Goal: Task Accomplishment & Management: Manage account settings

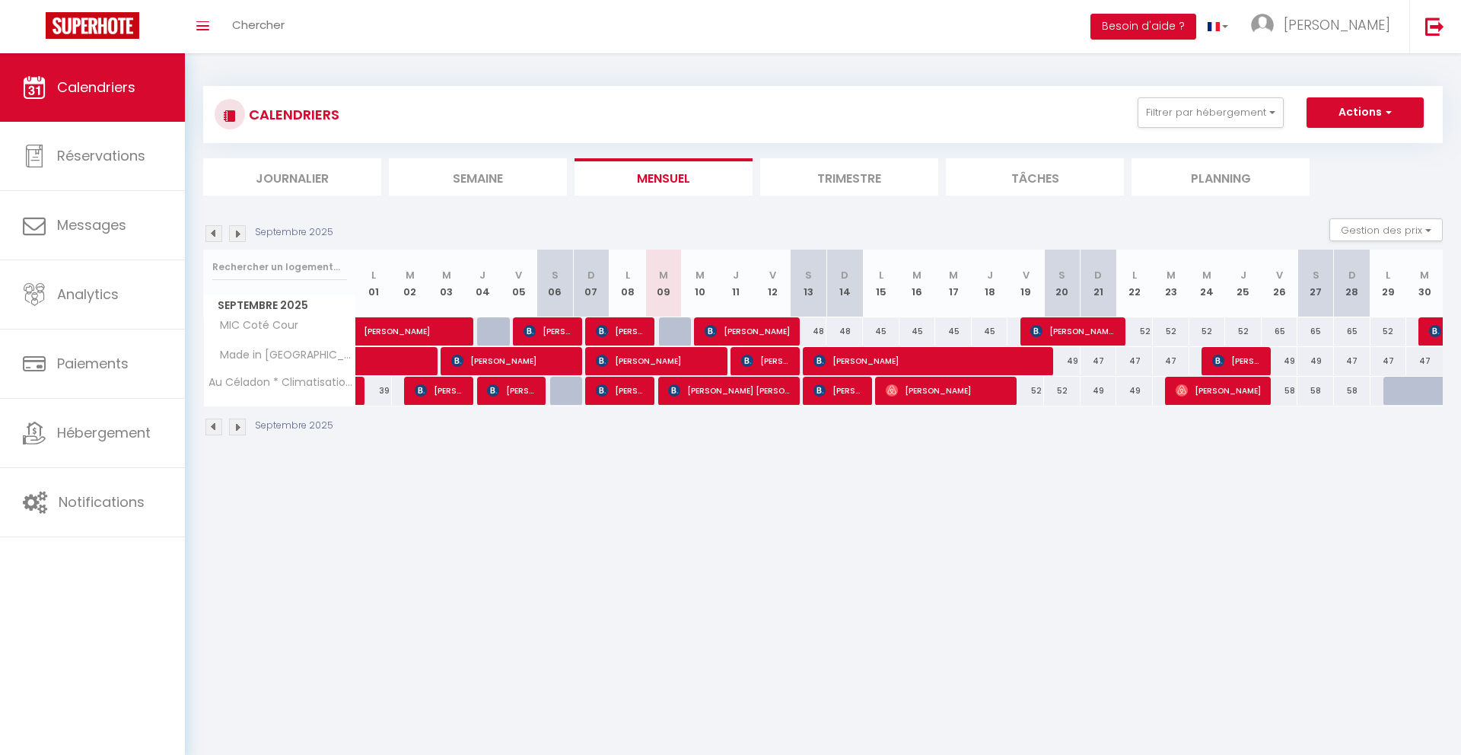
click at [807, 334] on div "48" at bounding box center [808, 331] width 37 height 28
type input "48"
type input "[DATE]"
type input "Dim 14 Septembre 2025"
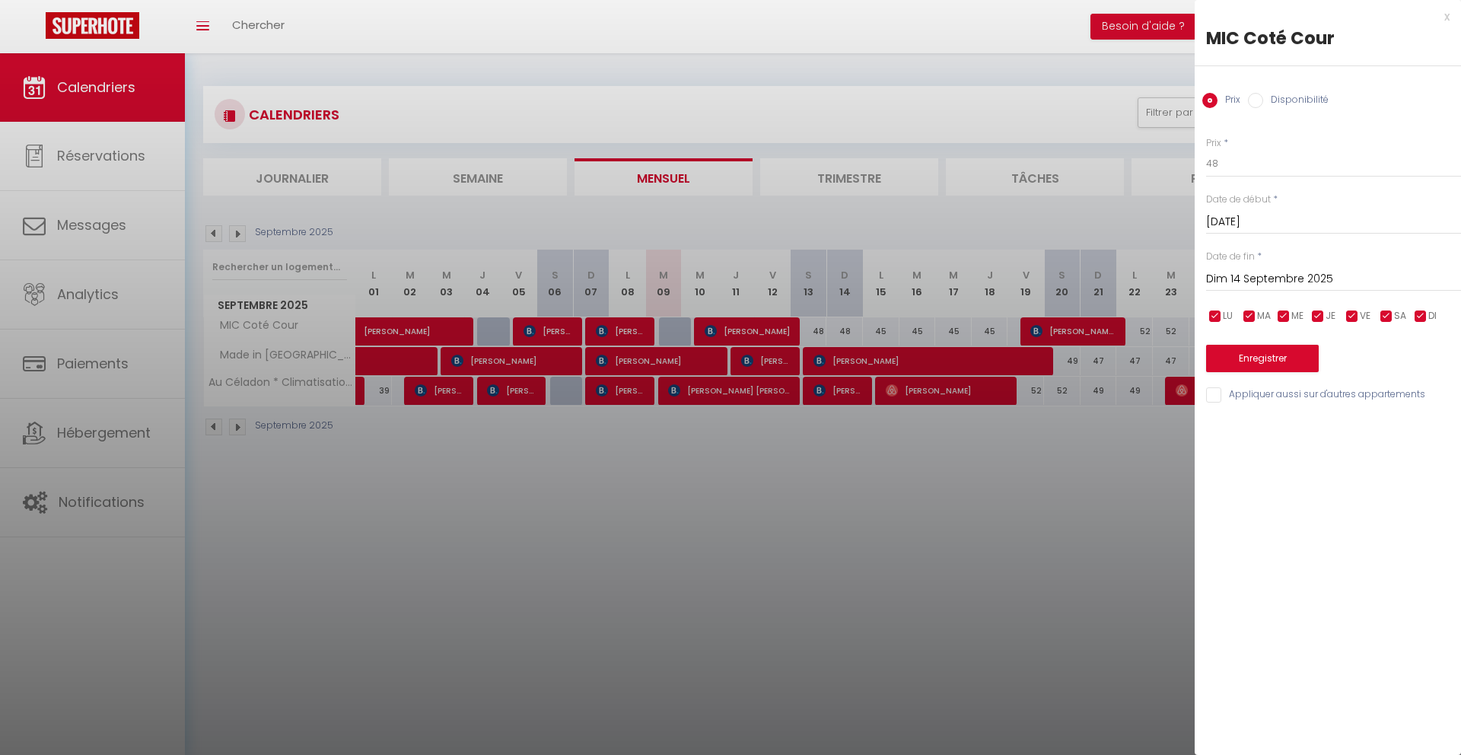
scroll to position [1, 0]
drag, startPoint x: 857, startPoint y: 628, endPoint x: 847, endPoint y: 593, distance: 35.6
click at [857, 628] on div at bounding box center [730, 377] width 1461 height 755
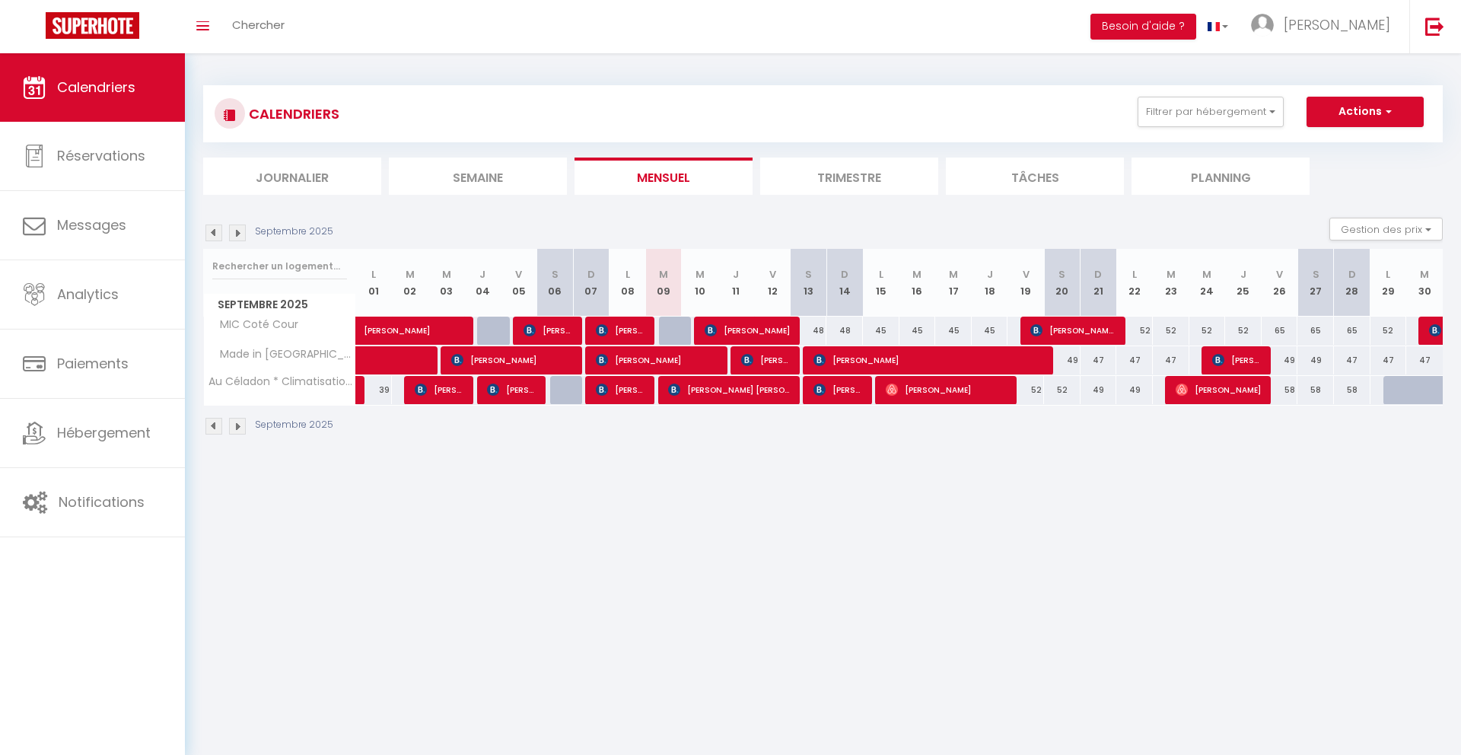
click at [812, 329] on div "48" at bounding box center [808, 330] width 37 height 28
type input "48"
type input "[DATE]"
type input "Dim 14 Septembre 2025"
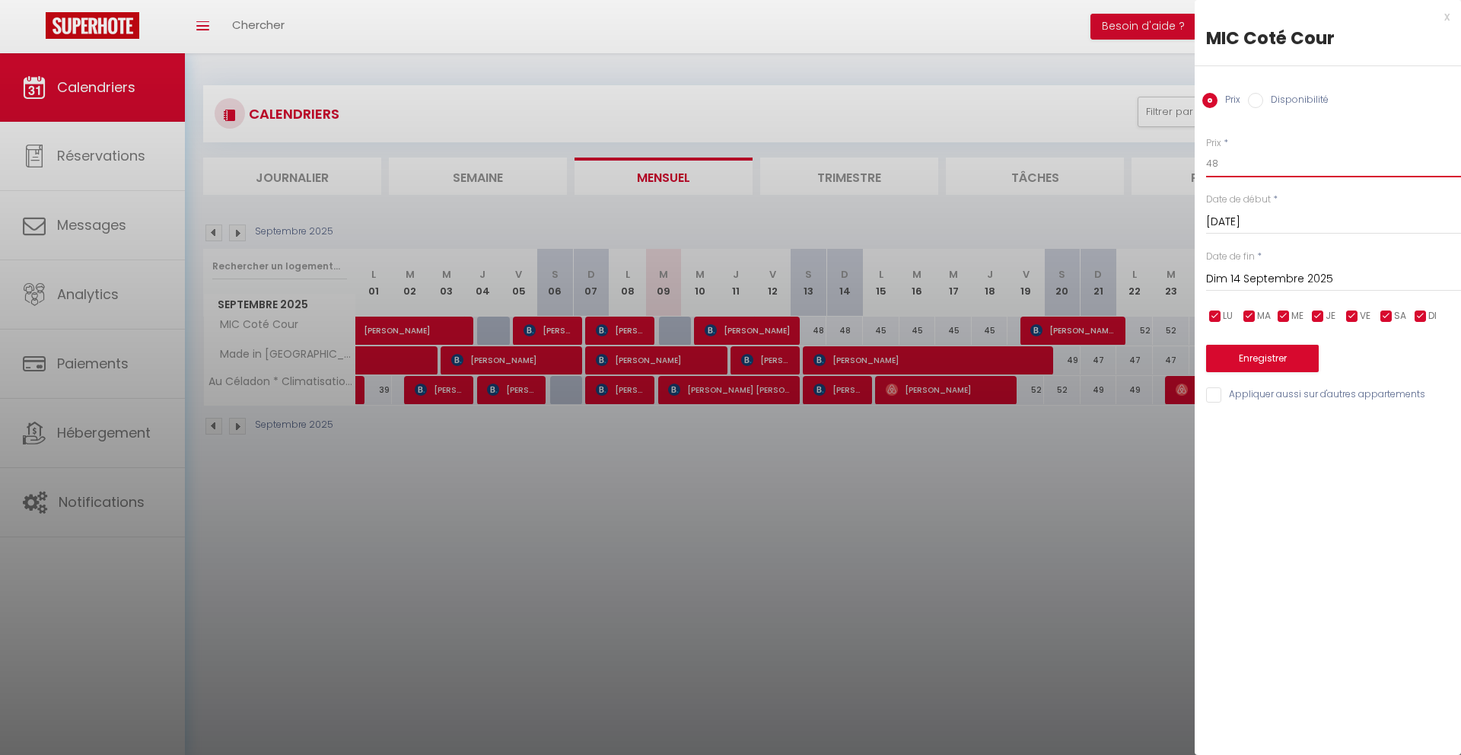
click at [1277, 167] on input "48" at bounding box center [1333, 163] width 255 height 27
type input "45"
click at [1282, 284] on input "Dim 14 Septembre 2025" at bounding box center [1333, 279] width 255 height 20
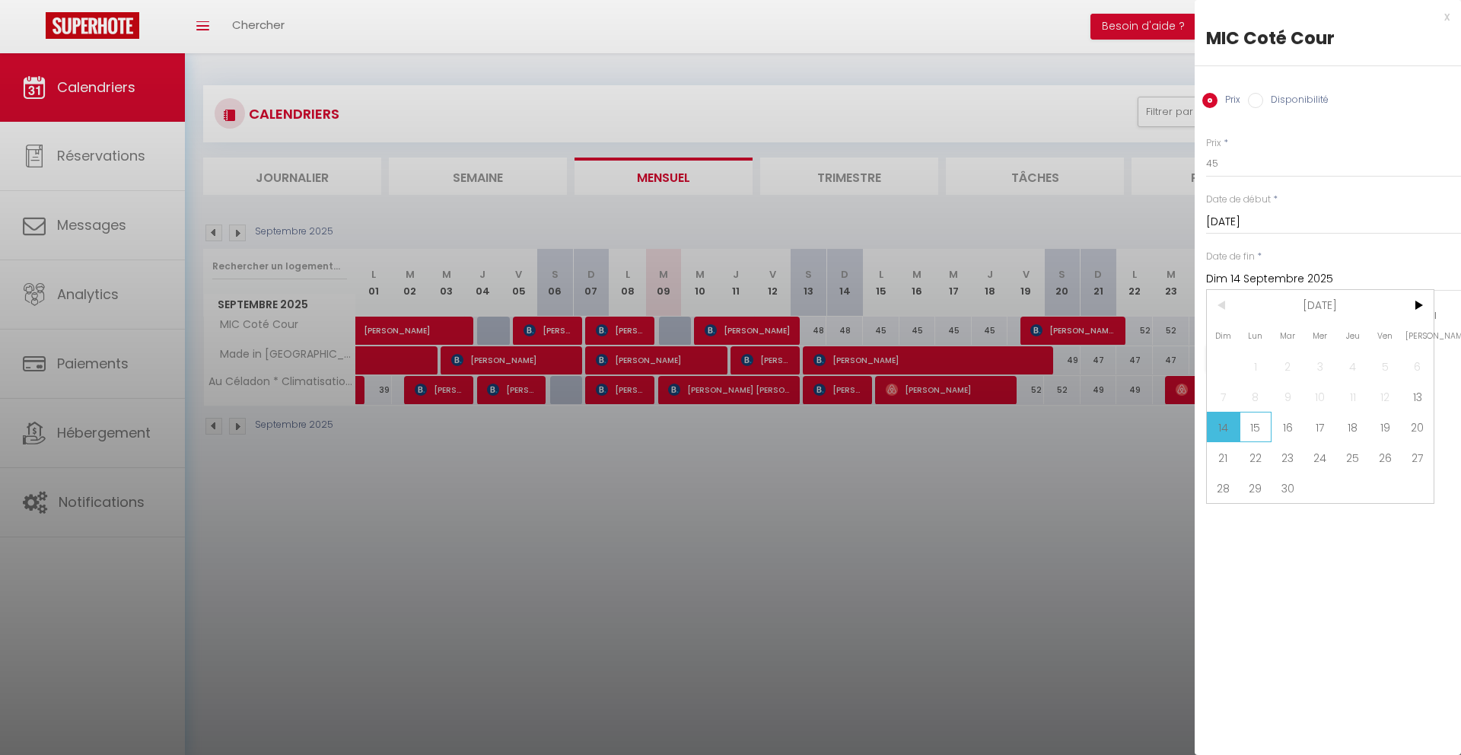
click at [1248, 434] on span "15" at bounding box center [1255, 427] width 33 height 30
type input "Lun 15 Septembre 2025"
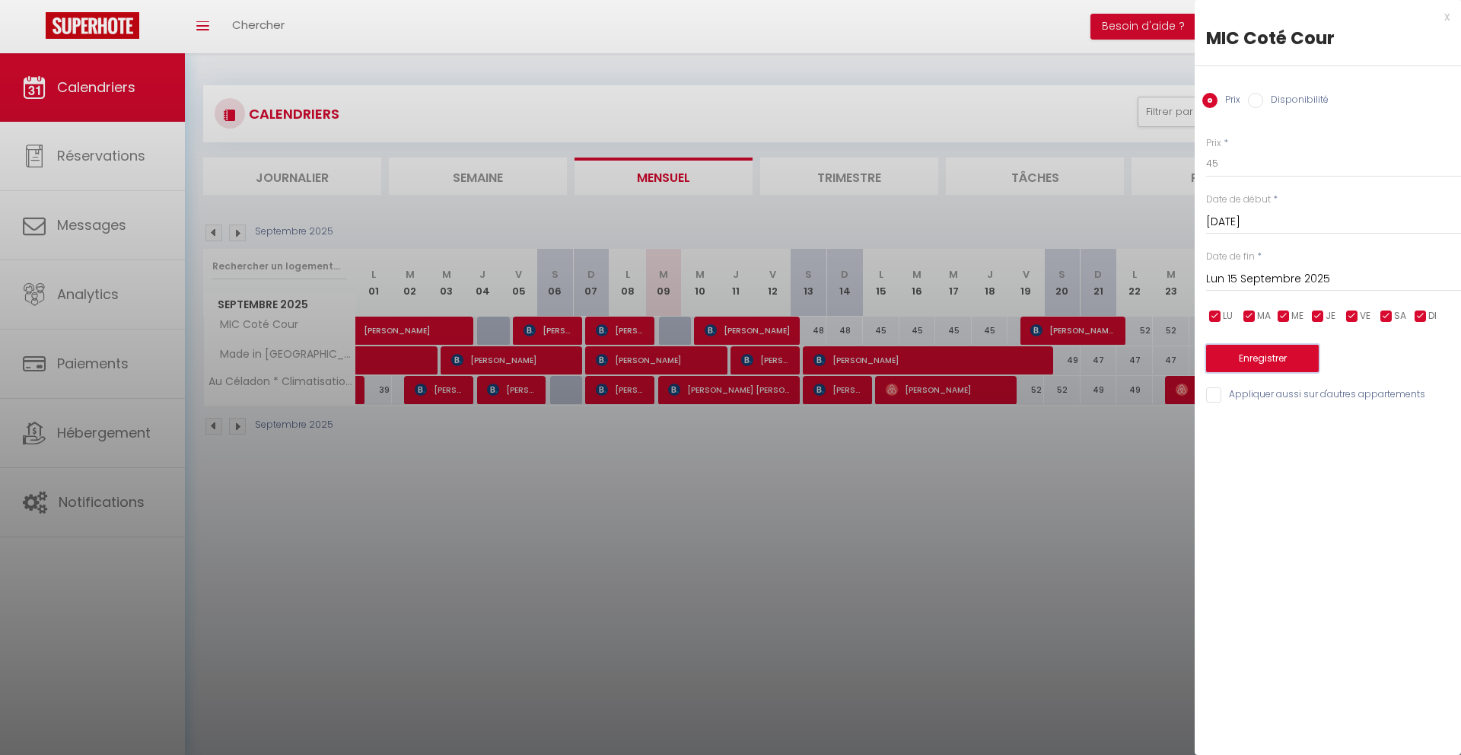
drag, startPoint x: 1267, startPoint y: 354, endPoint x: 1253, endPoint y: 364, distance: 16.5
click at [1267, 356] on button "Enregistrer" at bounding box center [1262, 358] width 113 height 27
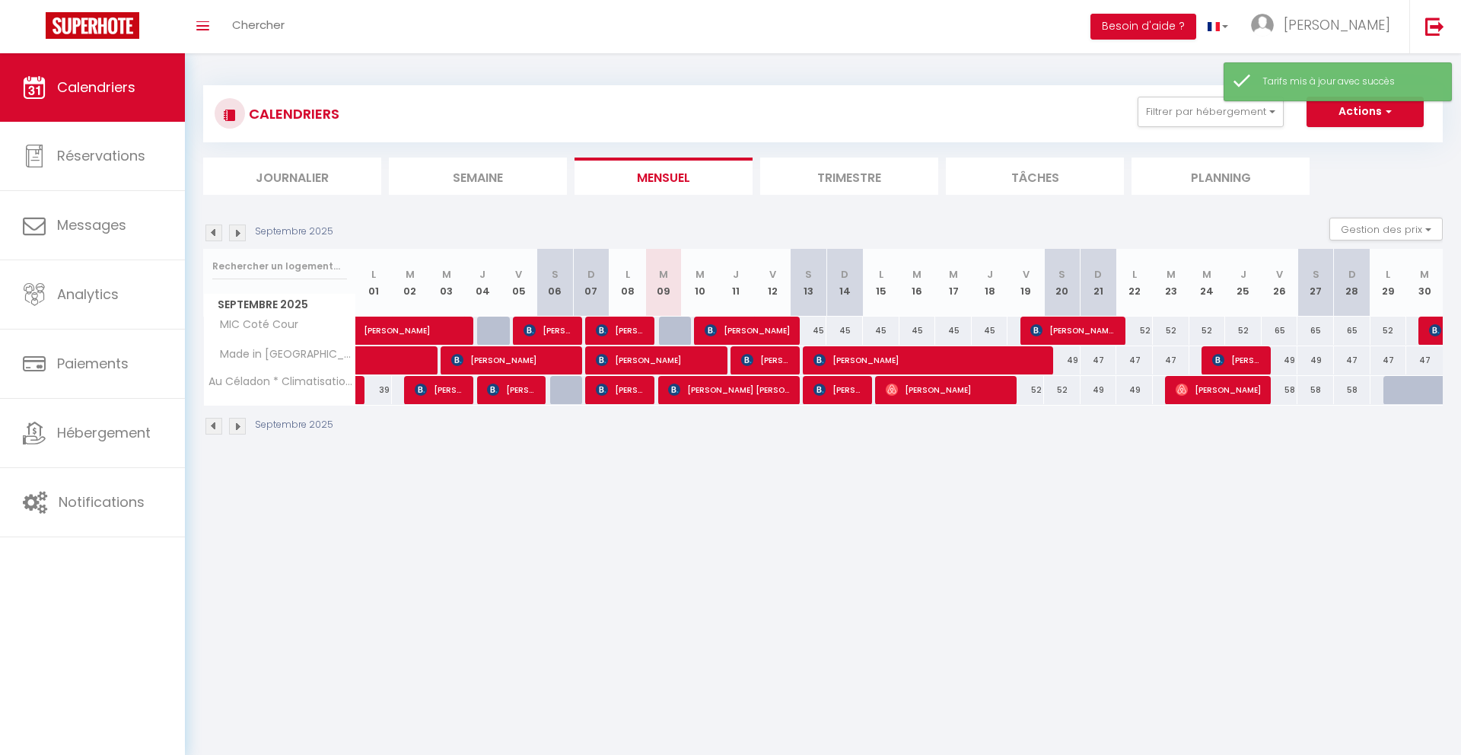
click at [880, 329] on div "45" at bounding box center [881, 330] width 37 height 28
type input "45"
type input "Lun 15 Septembre 2025"
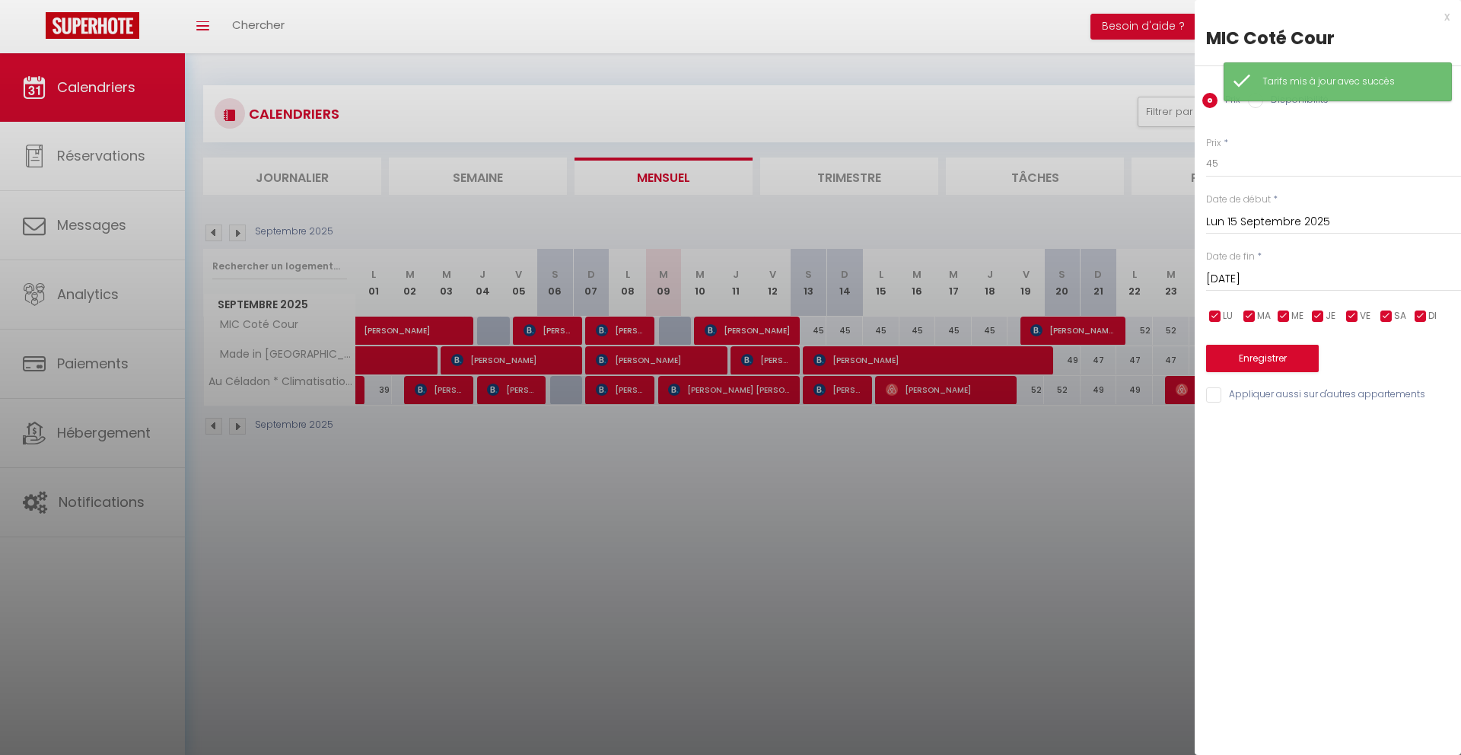
click at [1224, 272] on input "[DATE]" at bounding box center [1333, 279] width 255 height 20
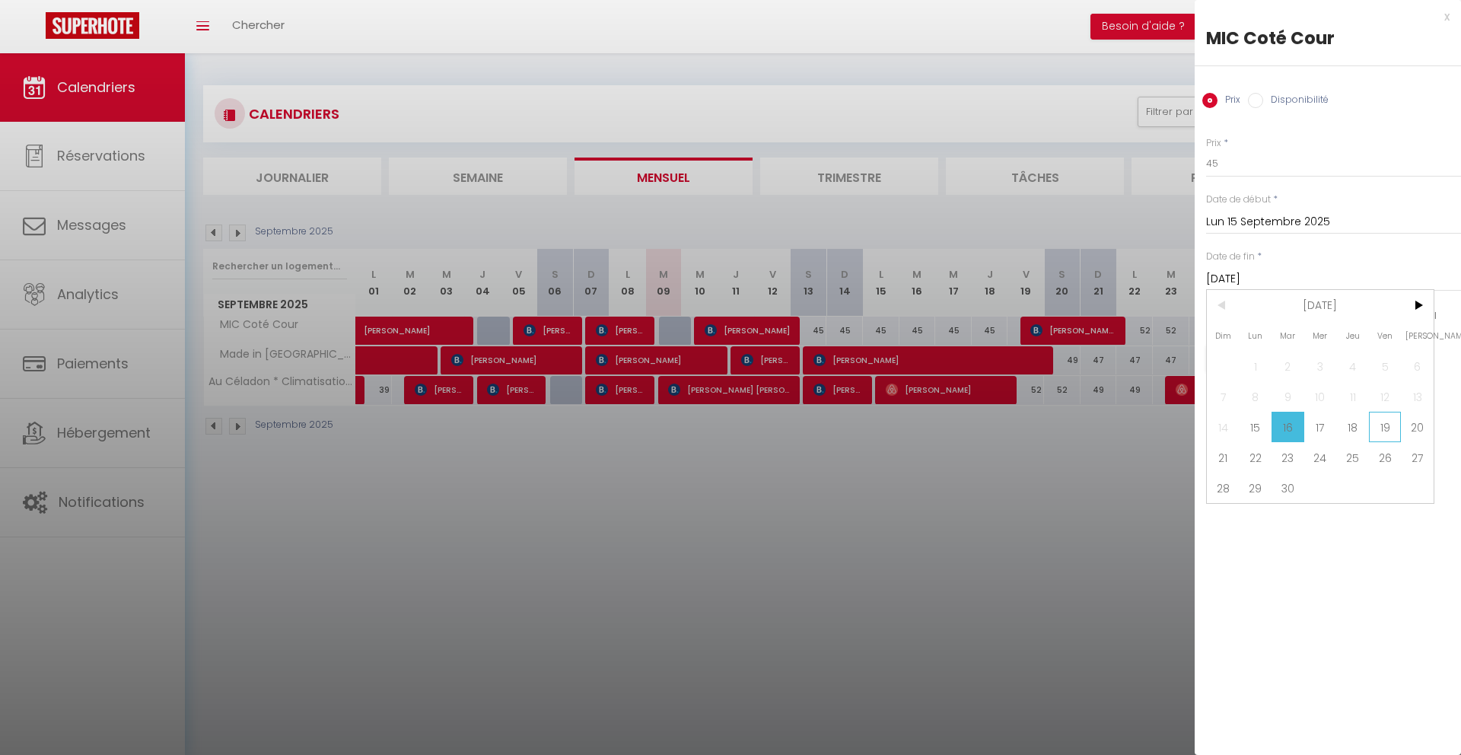
click at [1389, 428] on span "19" at bounding box center [1384, 427] width 33 height 30
type input "Ven 19 Septembre 2025"
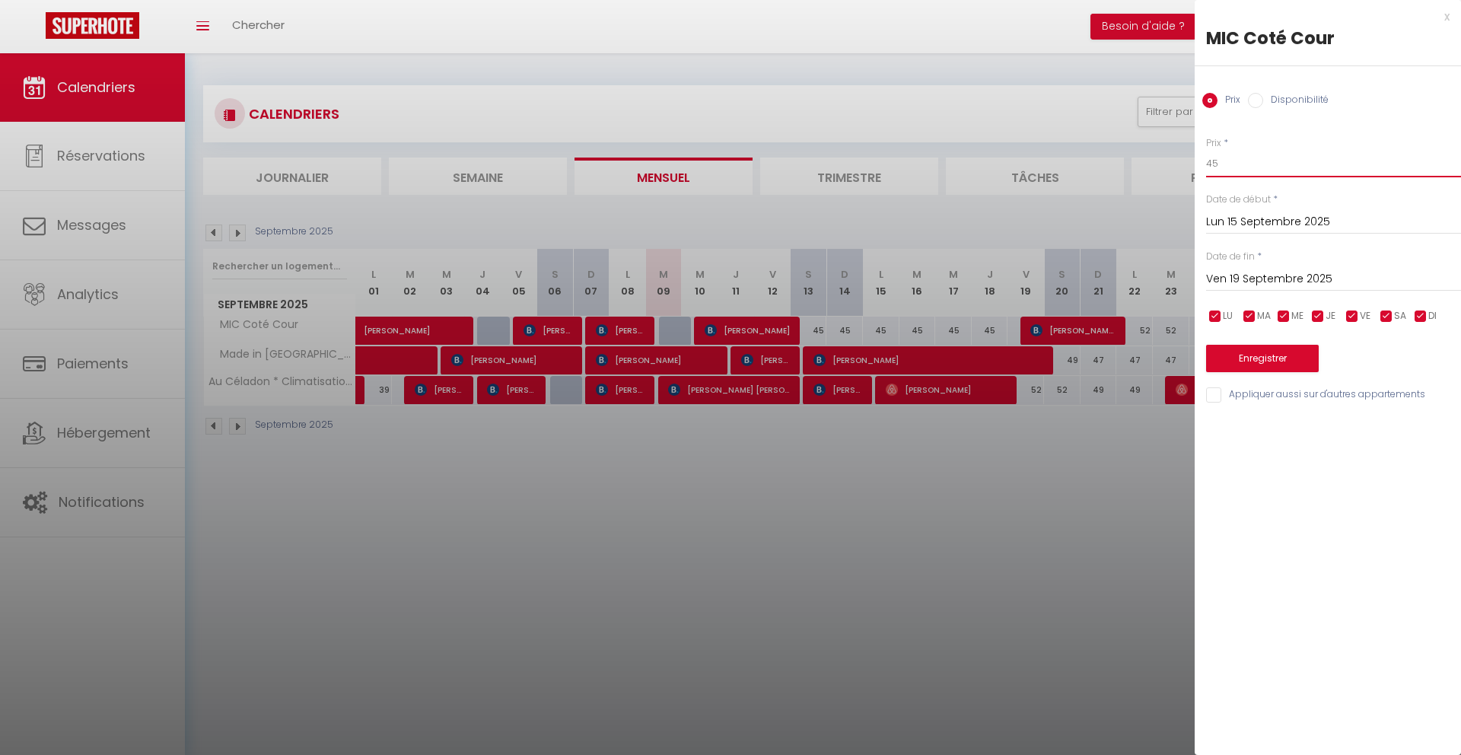
click at [1248, 166] on input "45" at bounding box center [1333, 163] width 255 height 27
type input "40"
click at [1251, 356] on button "Enregistrer" at bounding box center [1262, 358] width 113 height 27
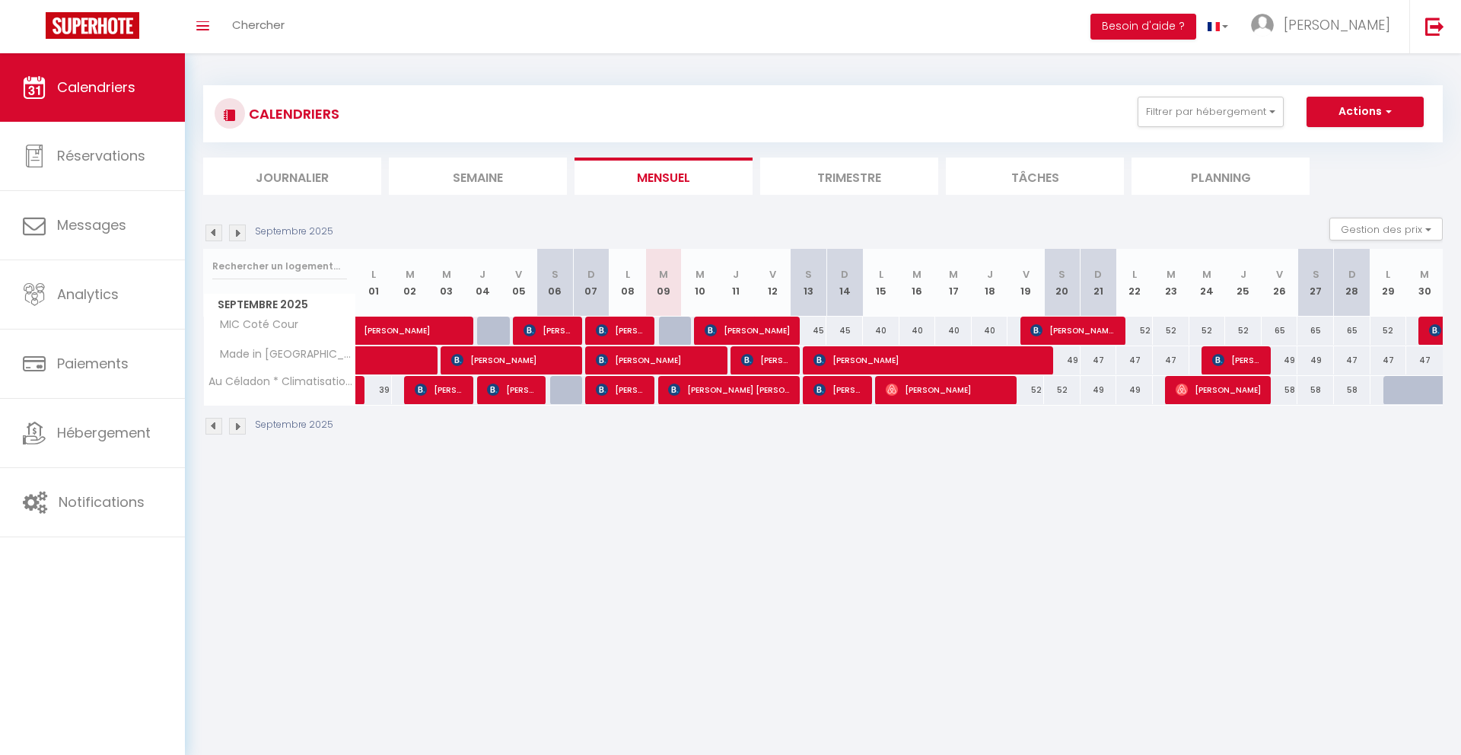
click at [1065, 367] on div "49" at bounding box center [1062, 360] width 37 height 28
type input "49"
type input "Sam 20 Septembre 2025"
type input "Dim 21 Septembre 2025"
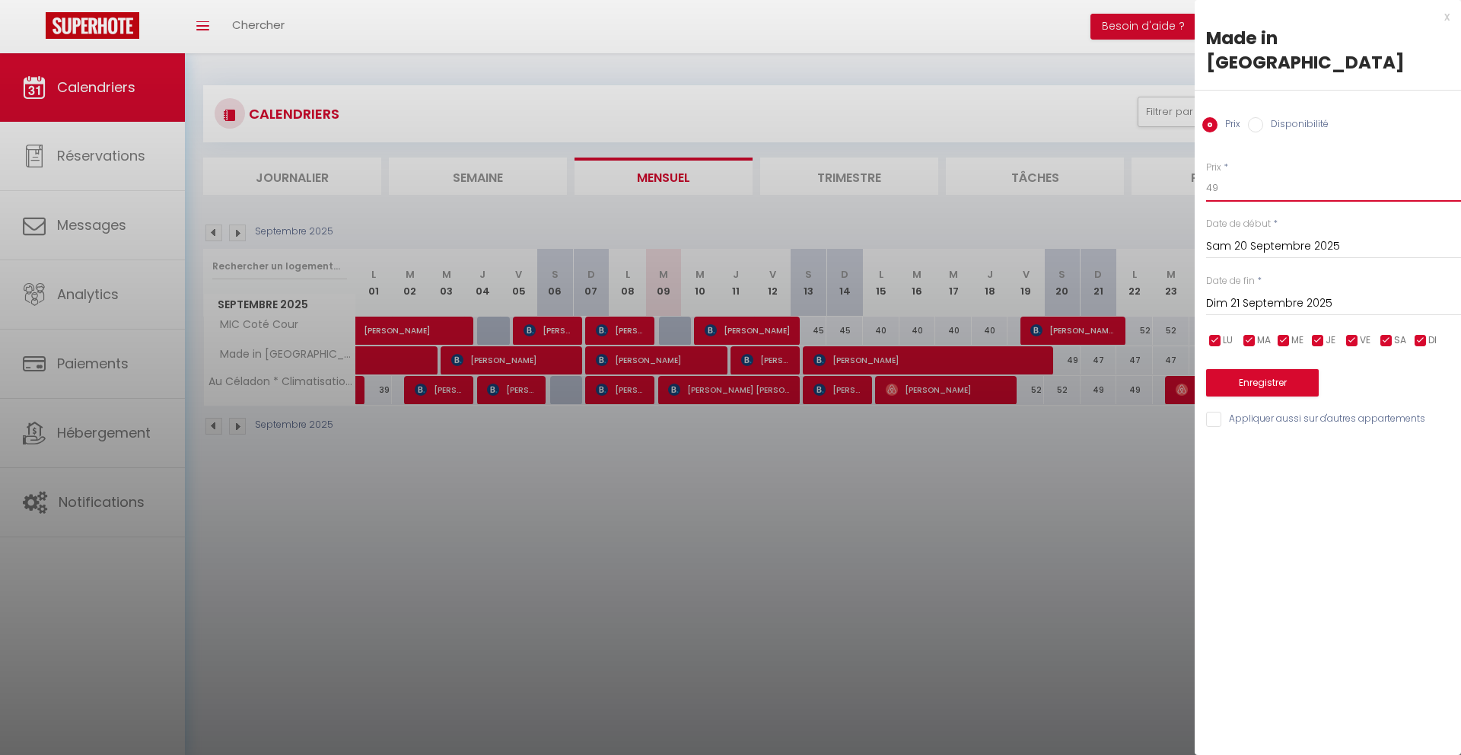
click at [1232, 174] on input "49" at bounding box center [1333, 187] width 255 height 27
type input "45"
click at [1257, 369] on button "Enregistrer" at bounding box center [1262, 382] width 113 height 27
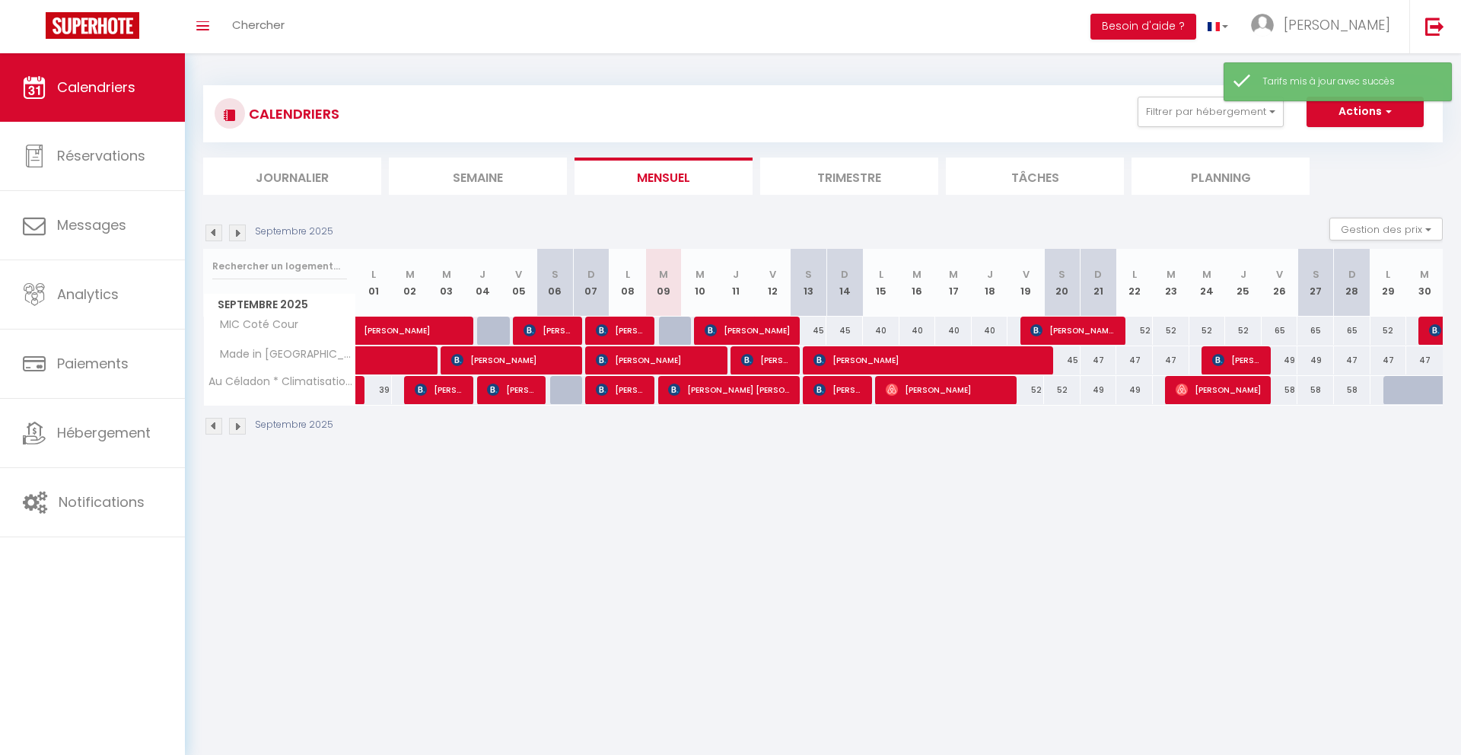
click at [1095, 363] on div "47" at bounding box center [1098, 360] width 37 height 28
type input "47"
type input "Dim 21 Septembre 2025"
type input "Lun 22 Septembre 2025"
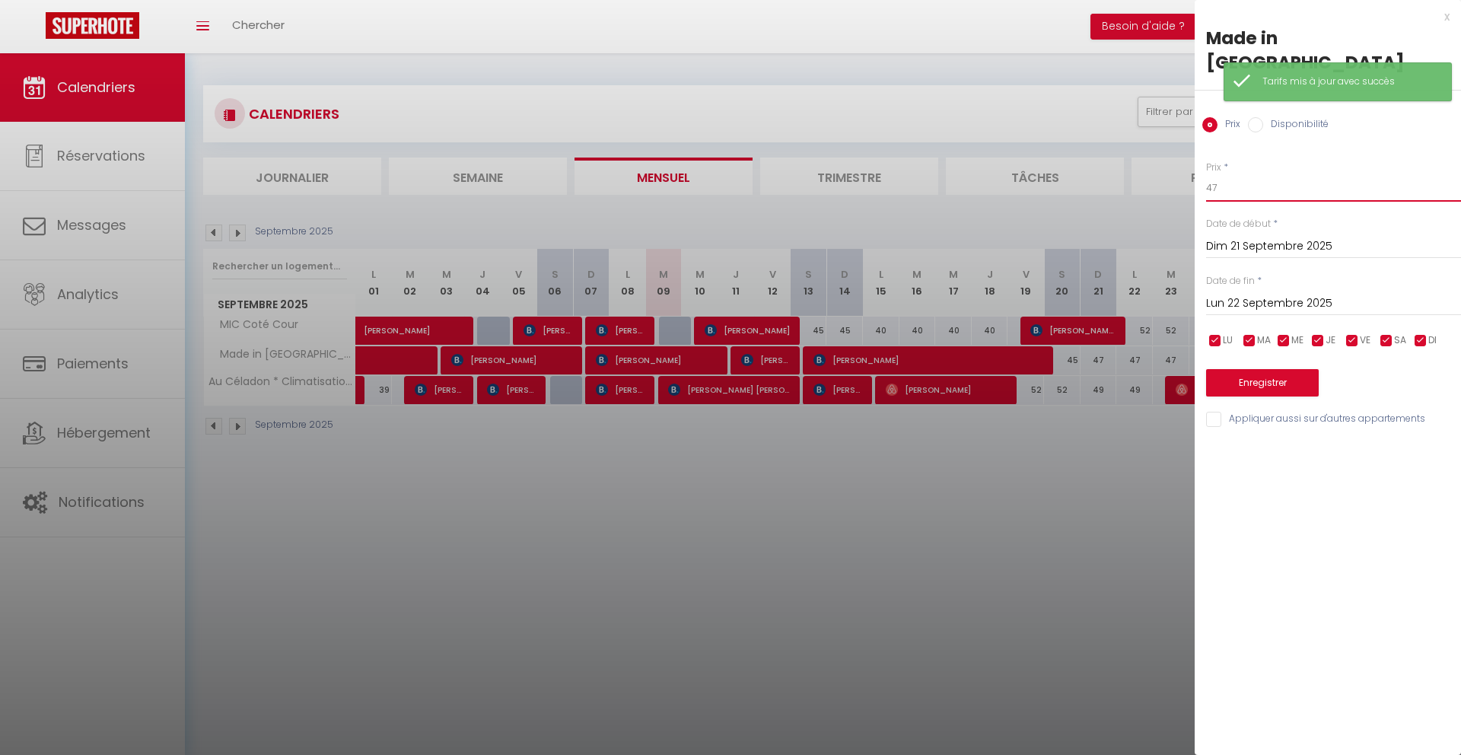
click at [1228, 174] on input "47" at bounding box center [1333, 187] width 255 height 27
type input "4"
click at [1268, 294] on input "Lun 22 Septembre 2025" at bounding box center [1333, 304] width 255 height 20
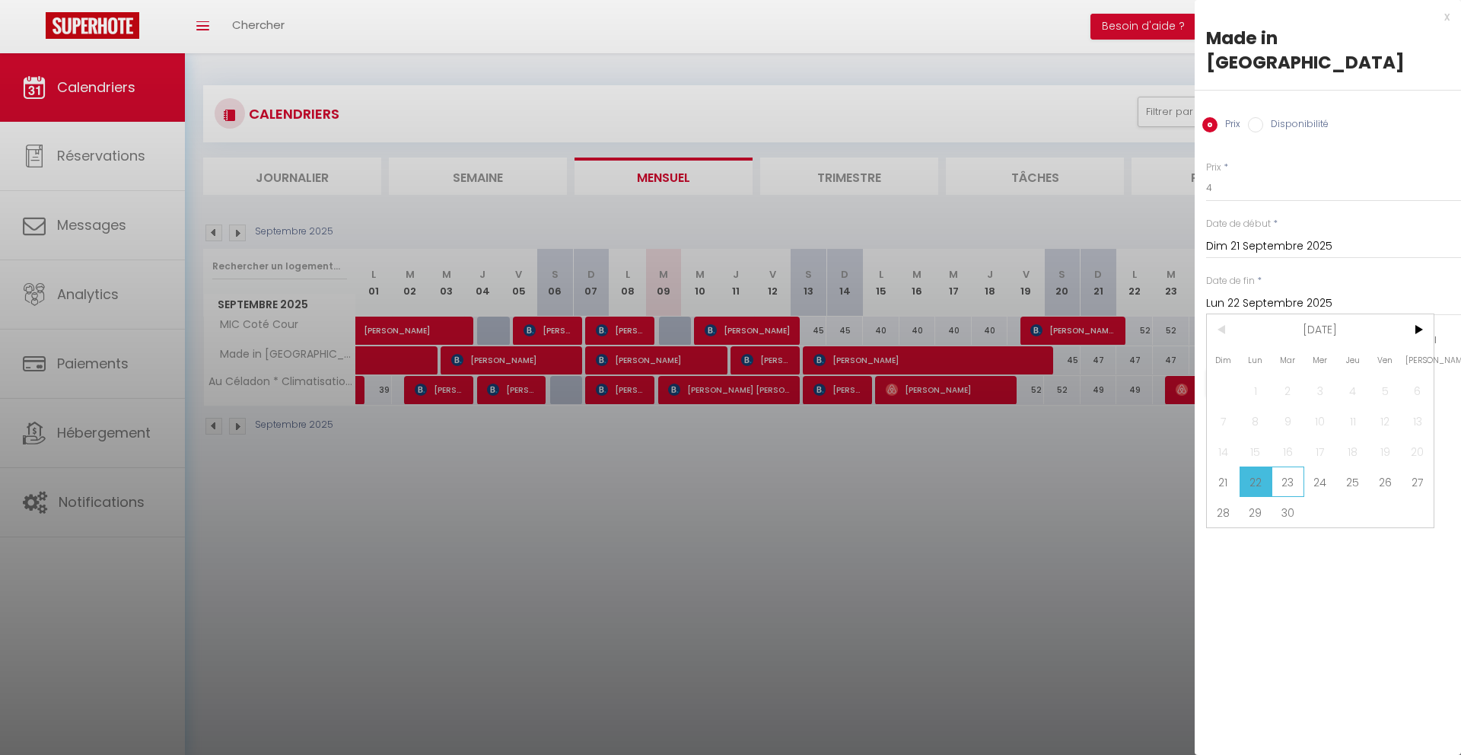
click at [1276, 466] on span "23" at bounding box center [1287, 481] width 33 height 30
type input "[DATE]"
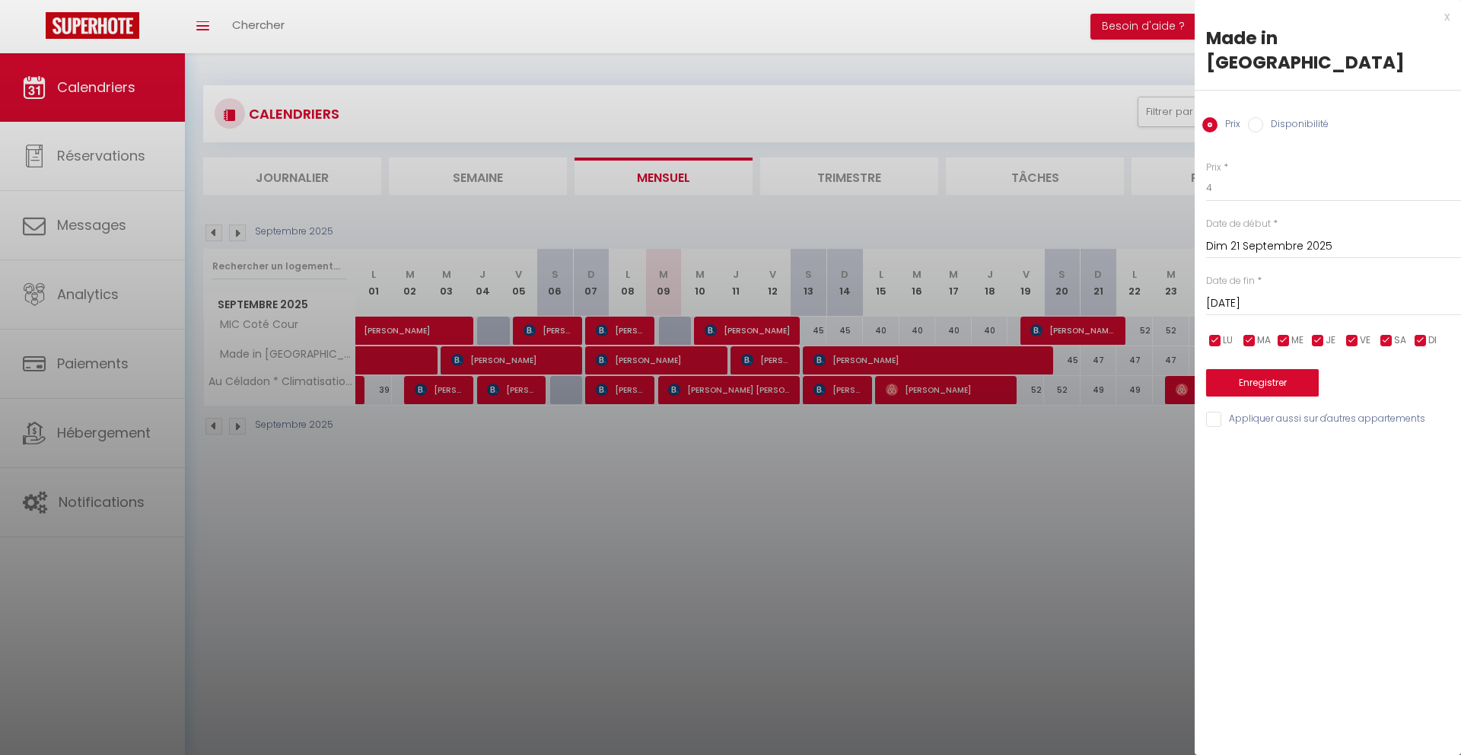
click at [1250, 350] on div "Enregistrer" at bounding box center [1333, 373] width 255 height 46
click at [1241, 369] on button "Enregistrer" at bounding box center [1262, 382] width 113 height 27
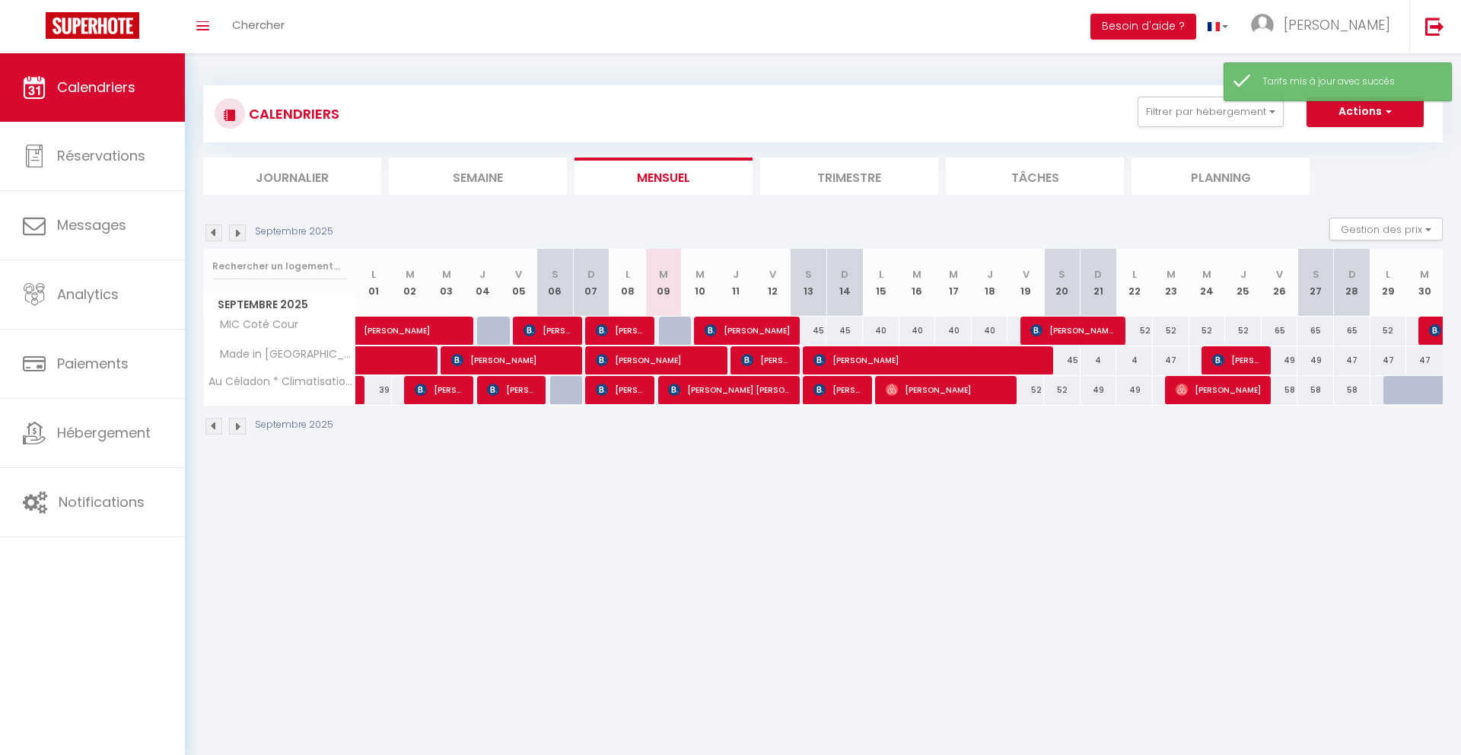
click at [1092, 364] on div "4" at bounding box center [1098, 360] width 37 height 28
type input "4"
type input "Dim 21 Septembre 2025"
type input "Lun 22 Septembre 2025"
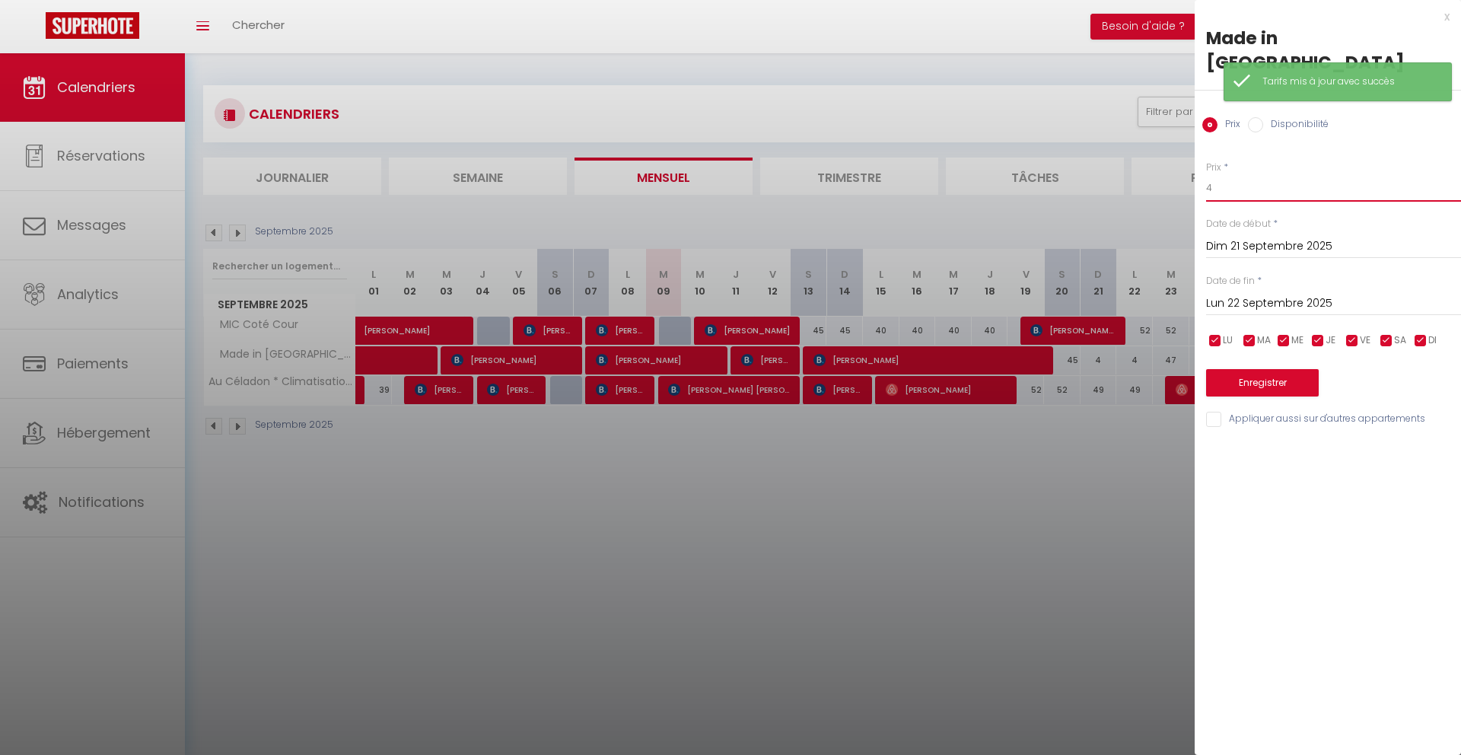
click at [1227, 174] on input "4" at bounding box center [1333, 187] width 255 height 27
type input "40"
click at [1252, 294] on input "Lun 22 Septembre 2025" at bounding box center [1333, 304] width 255 height 20
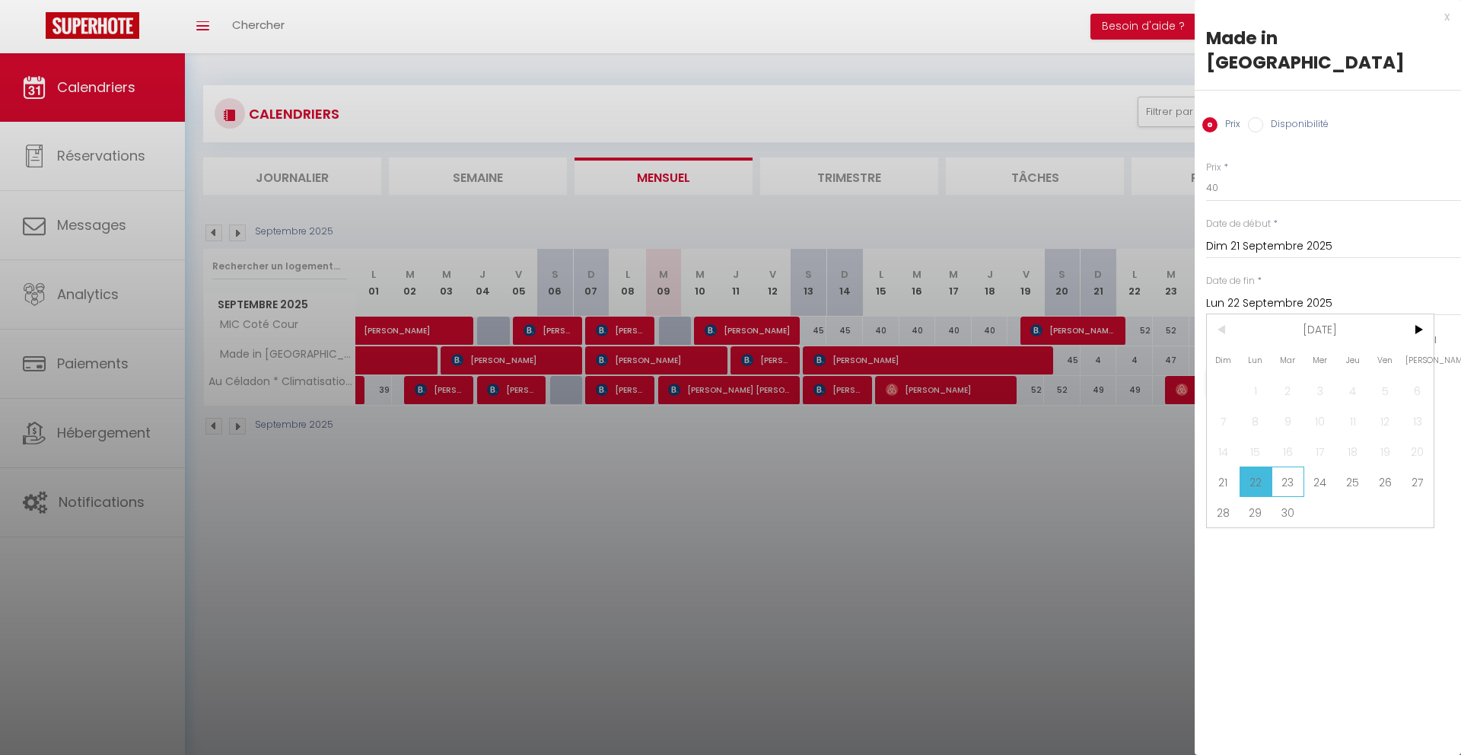
click at [1296, 466] on span "23" at bounding box center [1287, 481] width 33 height 30
type input "[DATE]"
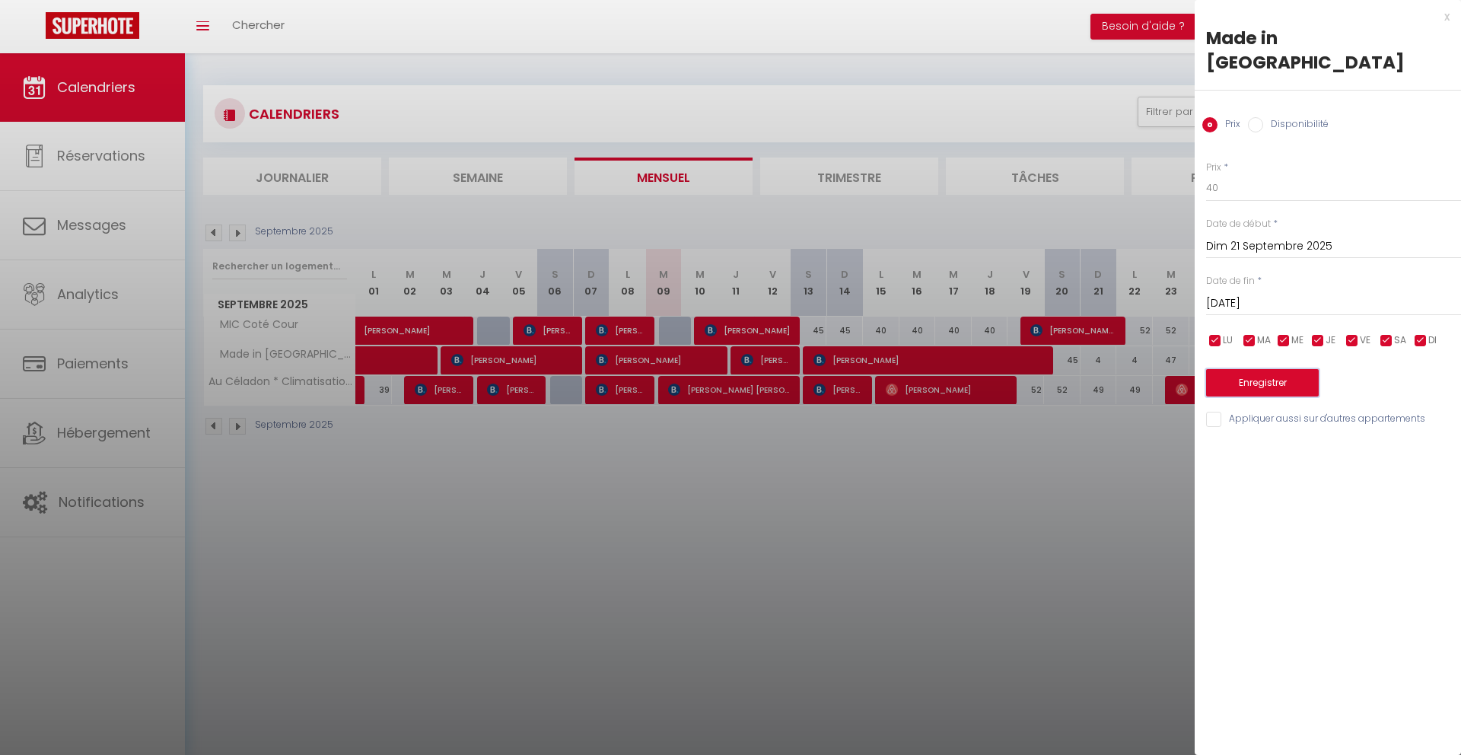
click at [1241, 369] on button "Enregistrer" at bounding box center [1262, 382] width 113 height 27
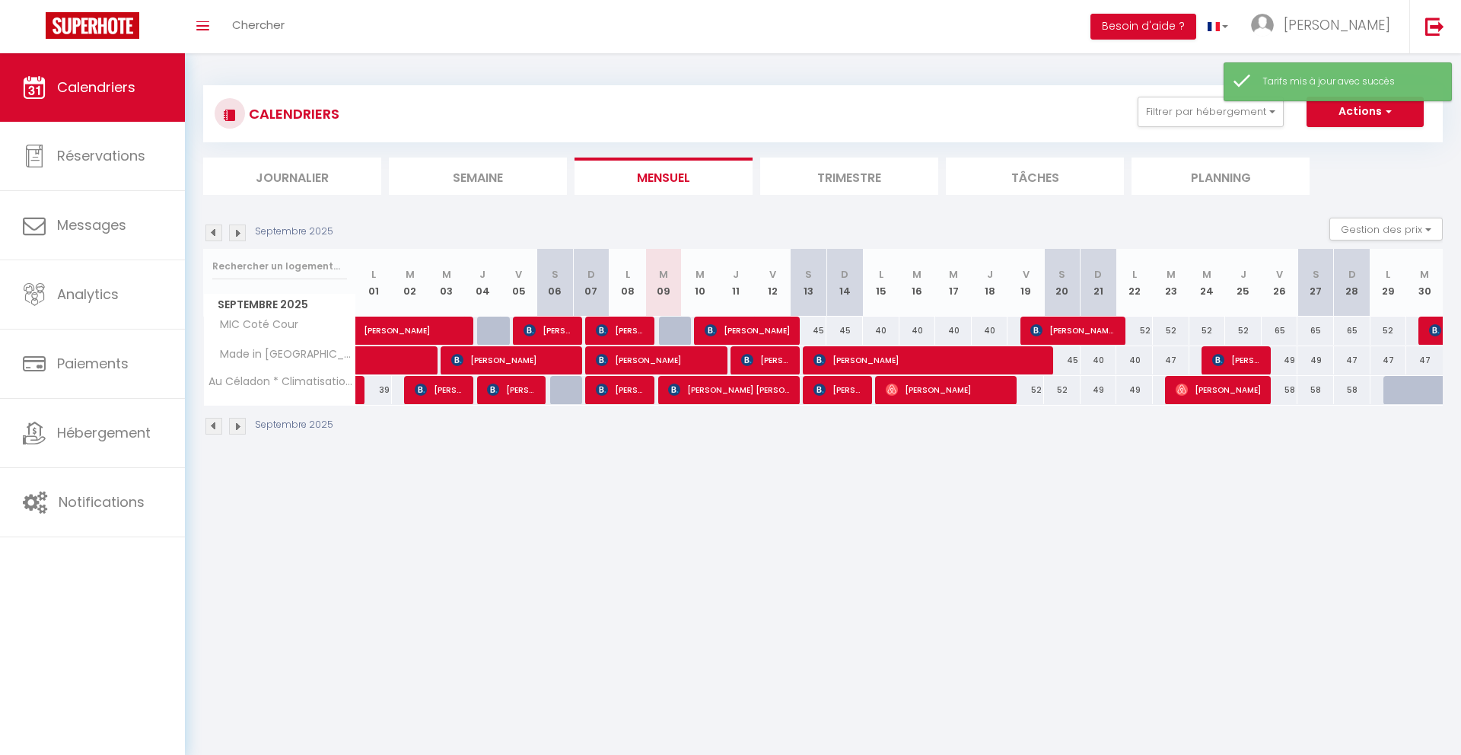
click at [1171, 361] on div "47" at bounding box center [1170, 360] width 37 height 28
type input "47"
type input "[DATE]"
type input "Mer 24 Septembre 2025"
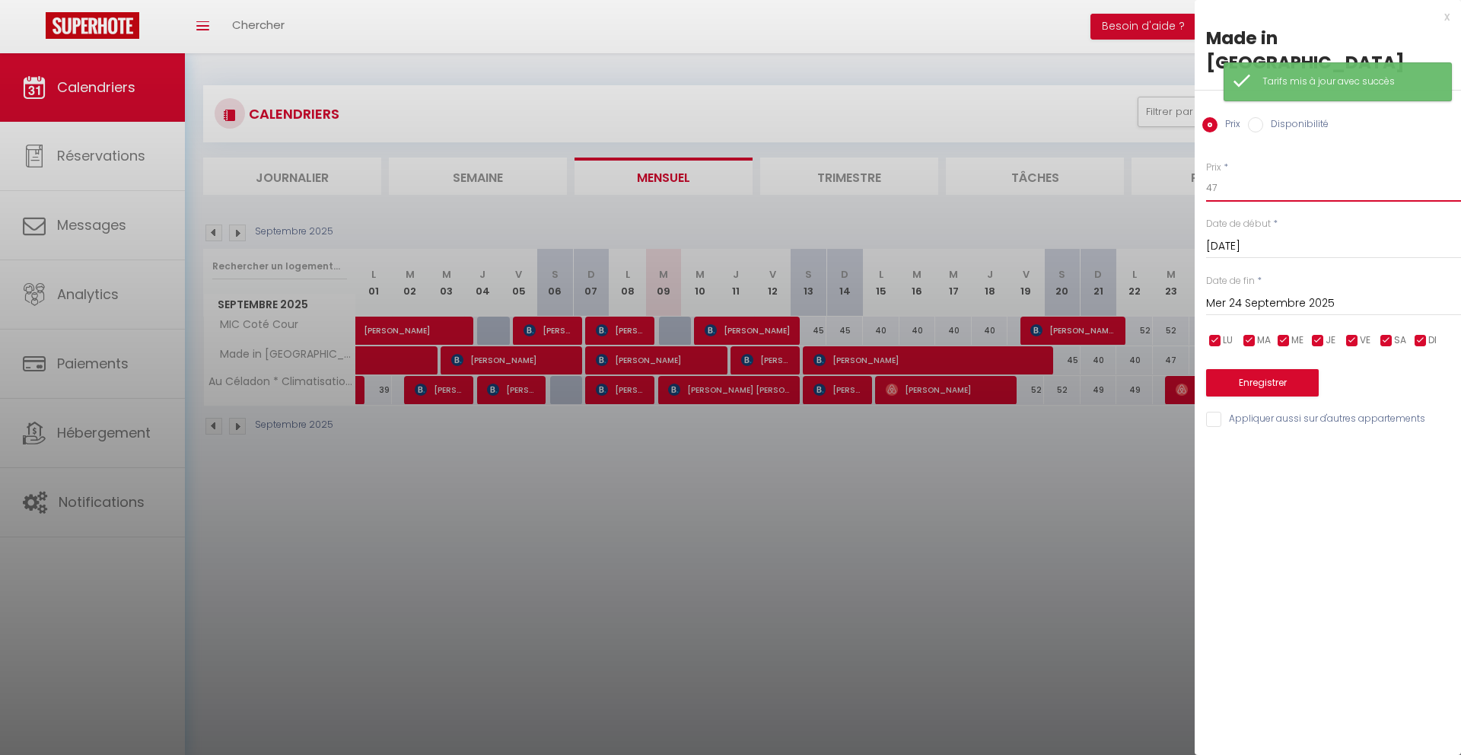
click at [1252, 174] on input "47" at bounding box center [1333, 187] width 255 height 27
type input "40"
click at [1267, 369] on button "Enregistrer" at bounding box center [1262, 382] width 113 height 27
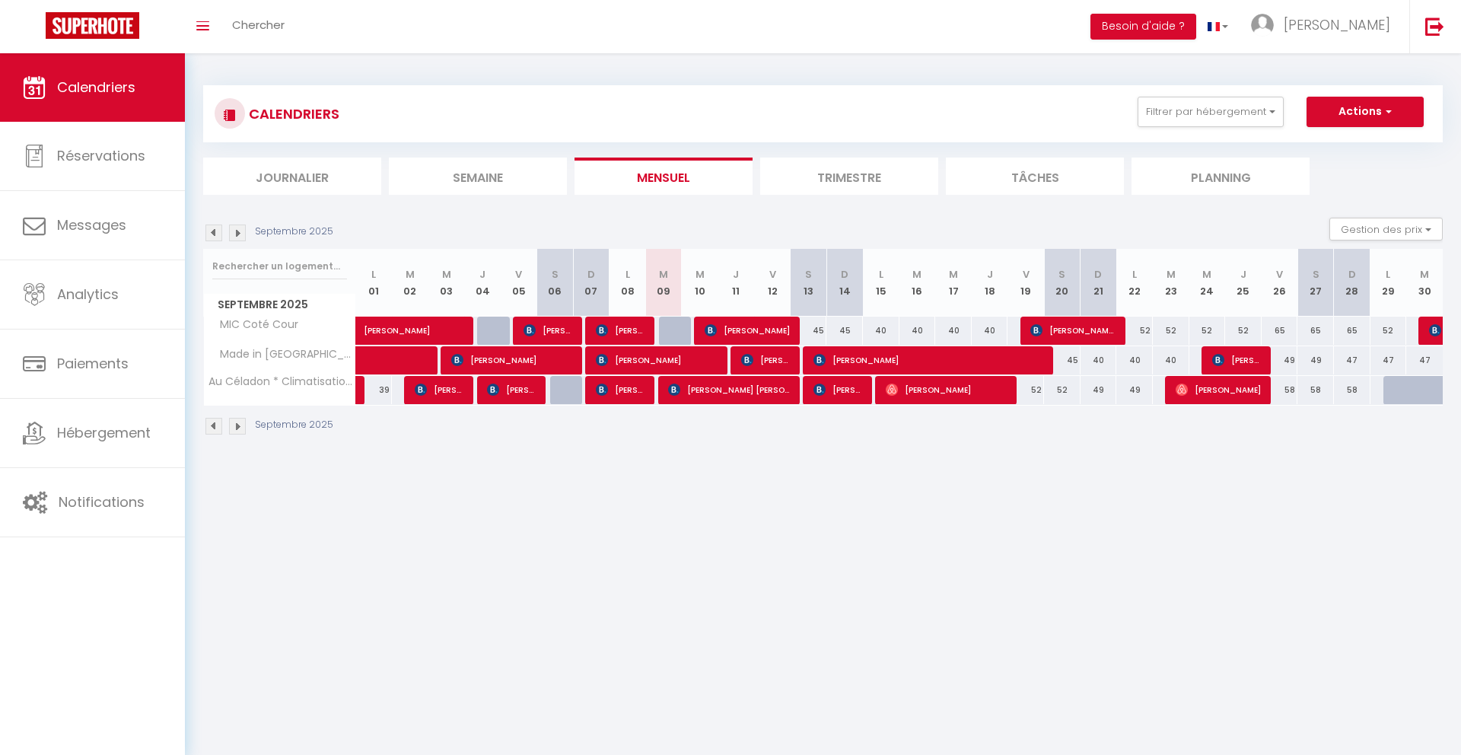
click at [1038, 397] on div "52" at bounding box center [1025, 390] width 37 height 28
type input "52"
type input "Ven 19 Septembre 2025"
type input "Sam 20 Septembre 2025"
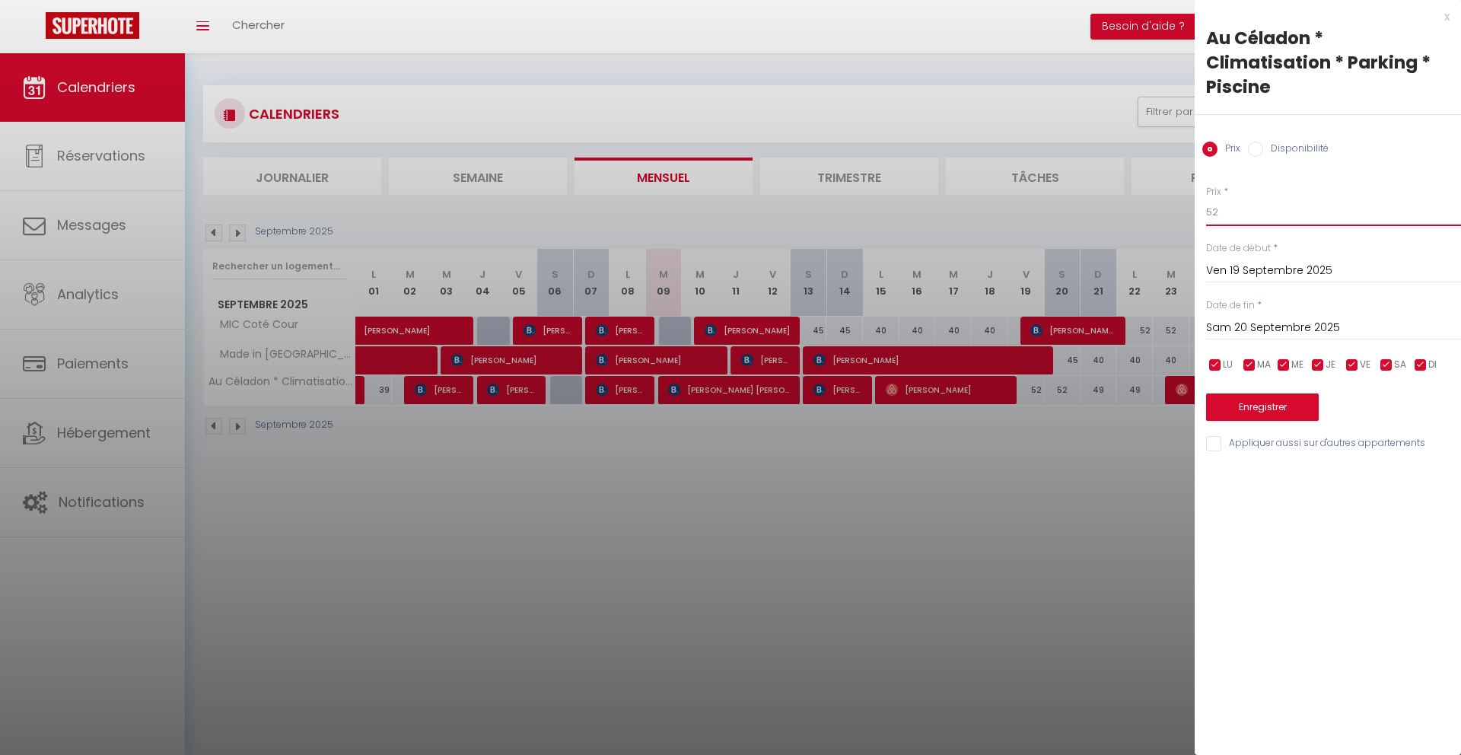
click at [1227, 215] on input "52" at bounding box center [1333, 212] width 255 height 27
type input "5"
type input "45"
click at [1236, 331] on input "Sam 20 Septembre 2025" at bounding box center [1333, 328] width 255 height 20
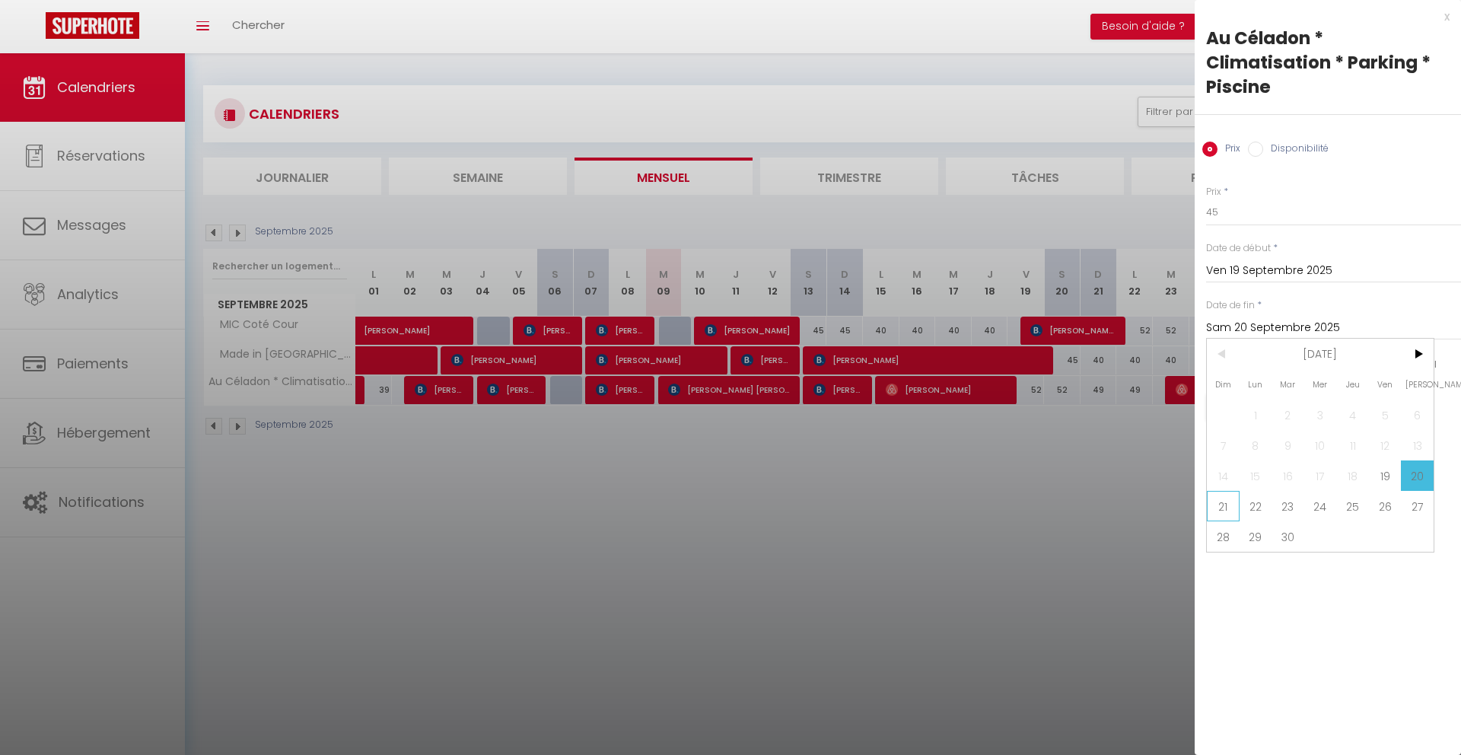
click at [1228, 509] on span "21" at bounding box center [1222, 506] width 33 height 30
type input "Dim 21 Septembre 2025"
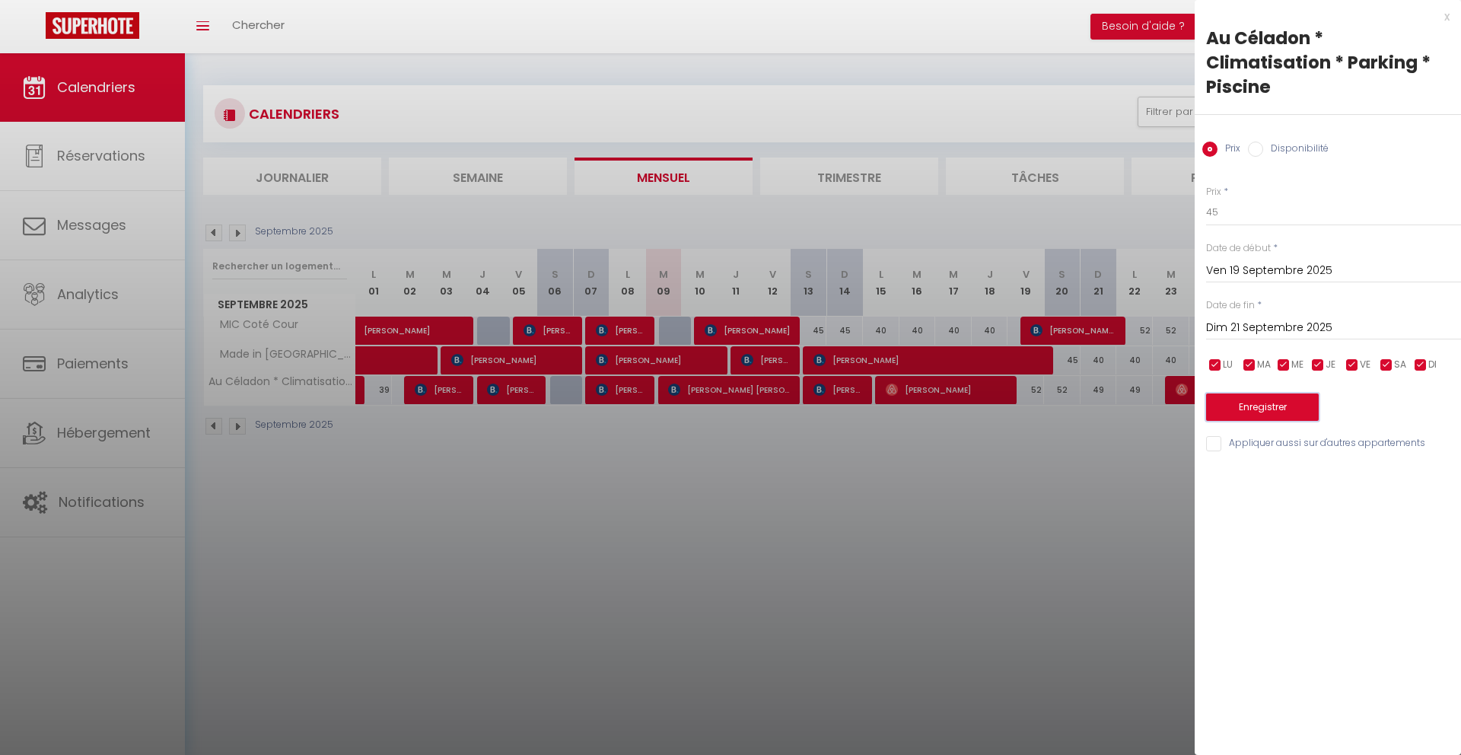
click at [1251, 409] on button "Enregistrer" at bounding box center [1262, 406] width 113 height 27
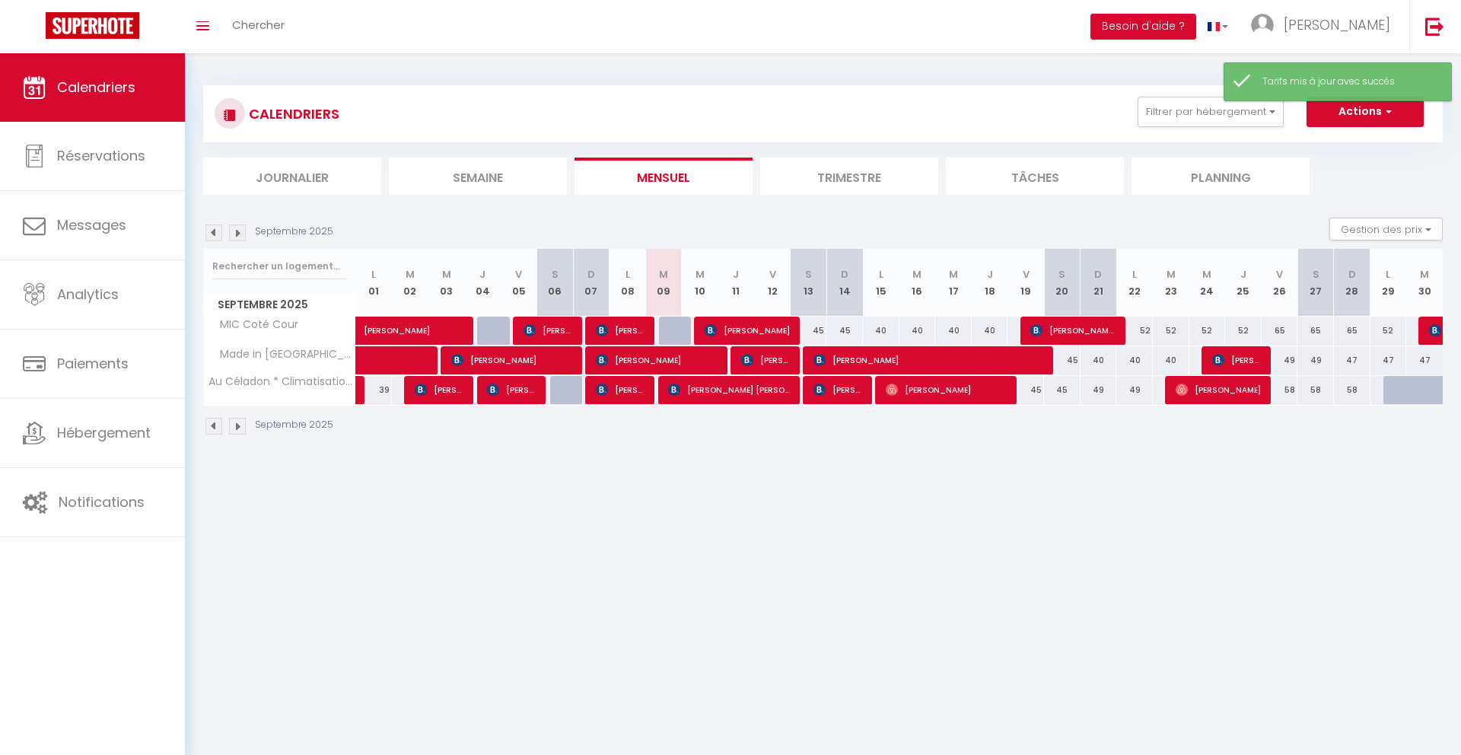
click at [1098, 391] on div "49" at bounding box center [1098, 390] width 37 height 28
type input "49"
type input "Dim 21 Septembre 2025"
type input "Lun 22 Septembre 2025"
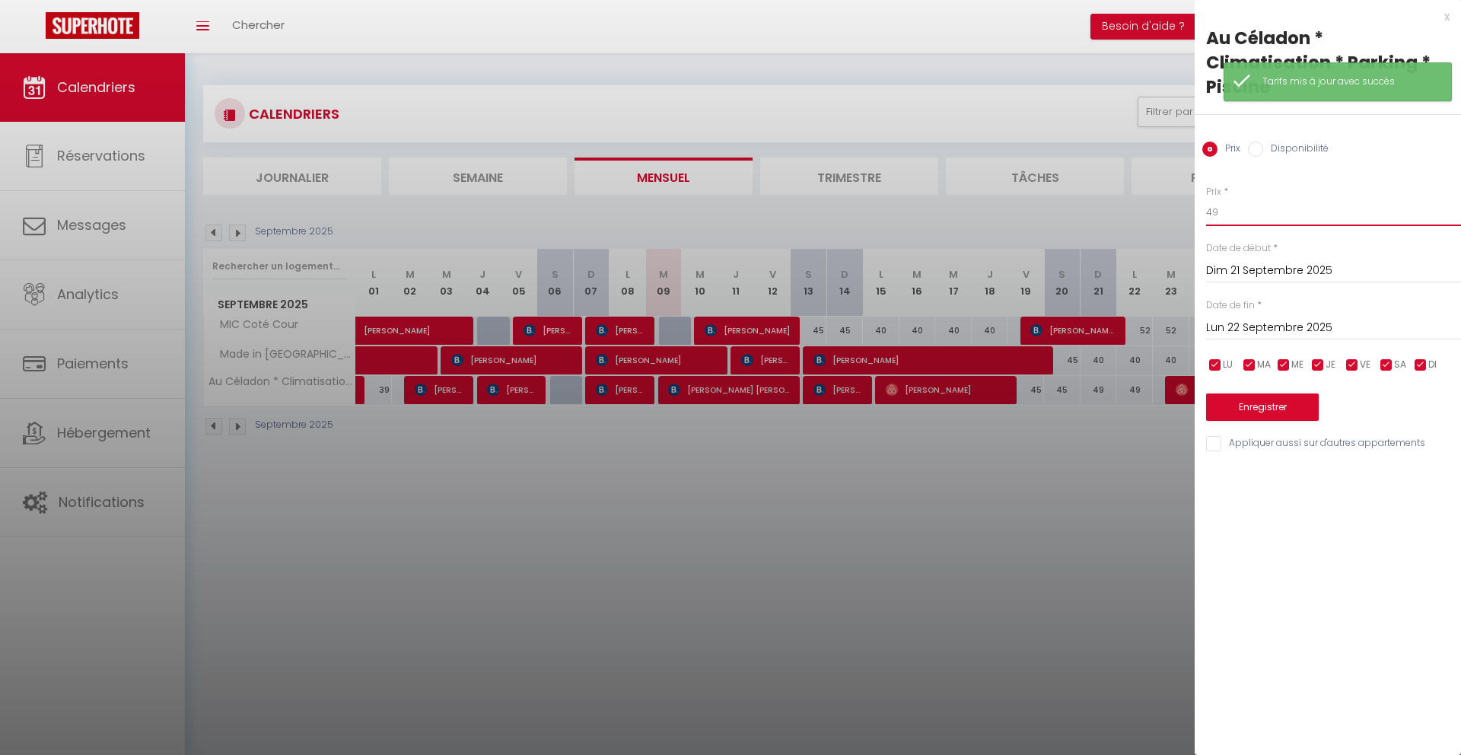
click at [1225, 211] on input "49" at bounding box center [1333, 212] width 255 height 27
type input "42"
click at [1257, 313] on div "[DATE] < [DATE] > Dim Lun Mar Mer Jeu Ven Sam 1 2 3 4 5 6 7 8 9 10 11 12 13 14 …" at bounding box center [1333, 326] width 255 height 27
click at [1257, 319] on input "Lun 22 Septembre 2025" at bounding box center [1333, 328] width 255 height 20
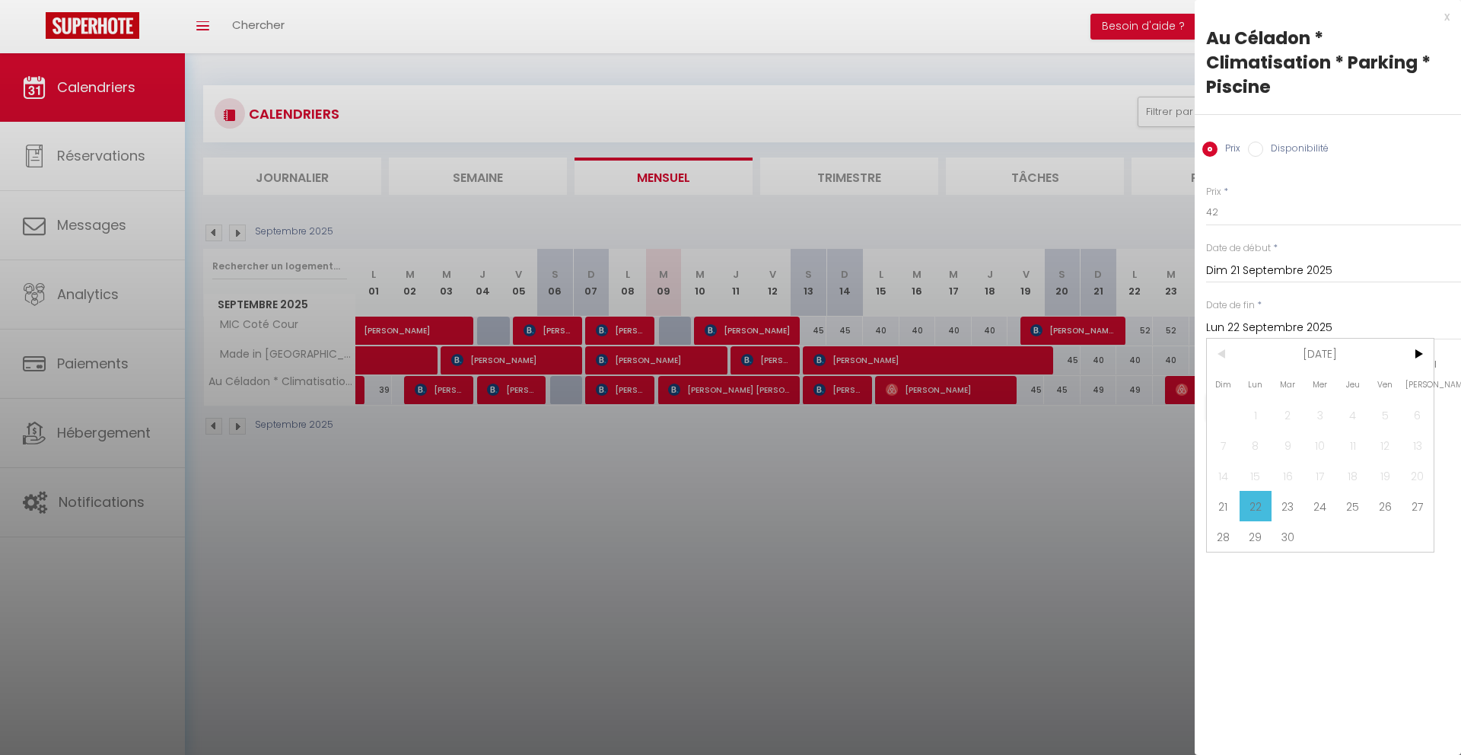
click at [1282, 506] on span "23" at bounding box center [1287, 506] width 33 height 30
type input "[DATE]"
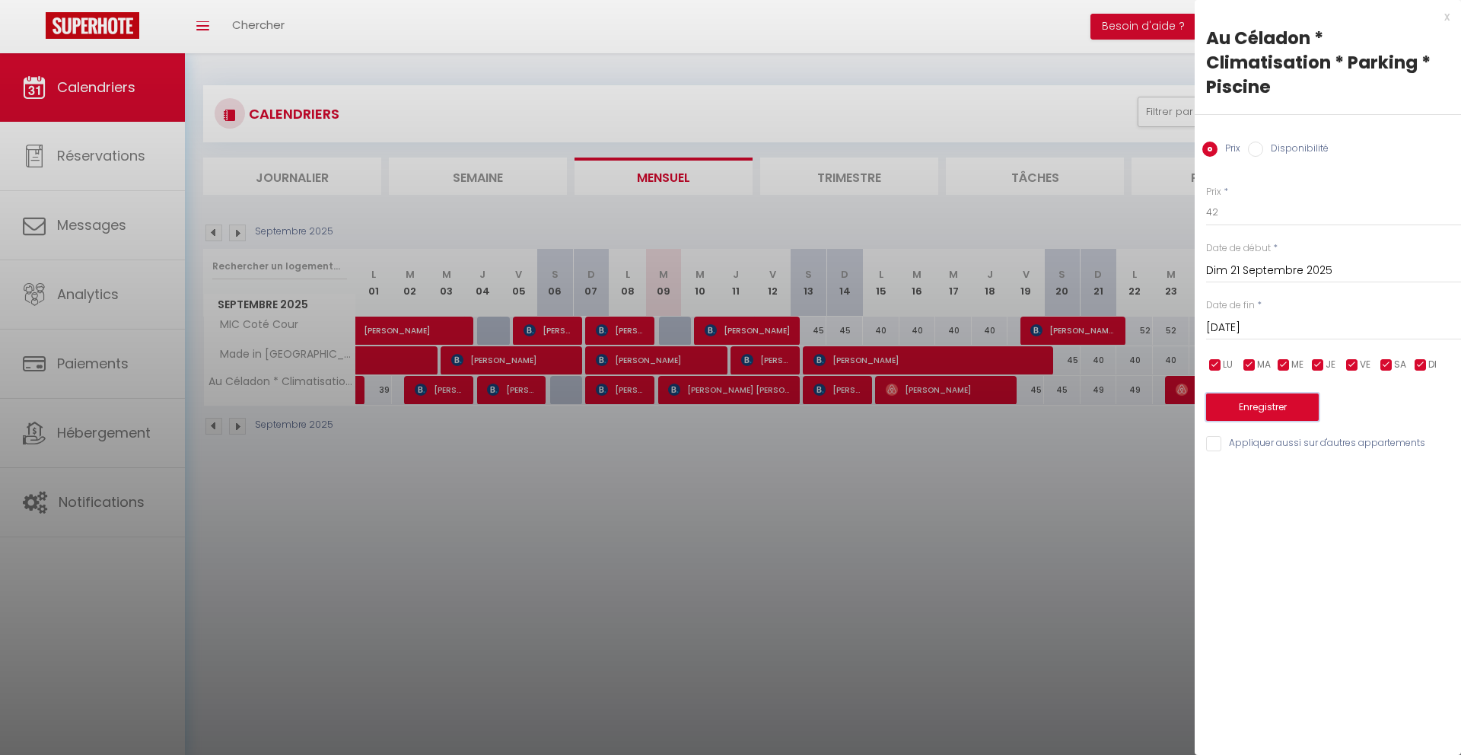
click at [1273, 417] on button "Enregistrer" at bounding box center [1262, 406] width 113 height 27
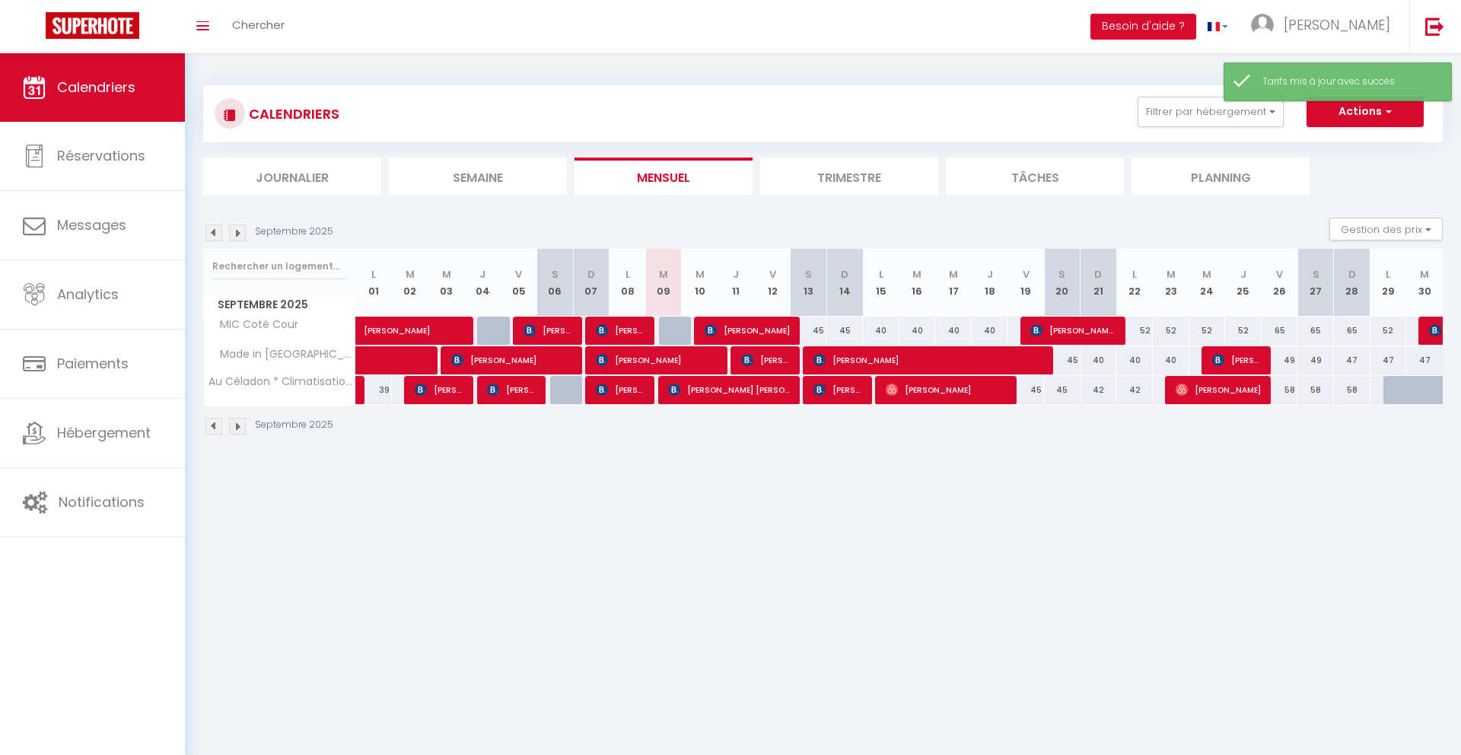
click at [948, 551] on body "🟢 Des questions ou besoin d'assistance pour la migration AirBnB? Connectez-vous…" at bounding box center [730, 429] width 1461 height 755
click at [1146, 335] on div "52" at bounding box center [1134, 330] width 37 height 28
type input "52"
type input "Lun 22 Septembre 2025"
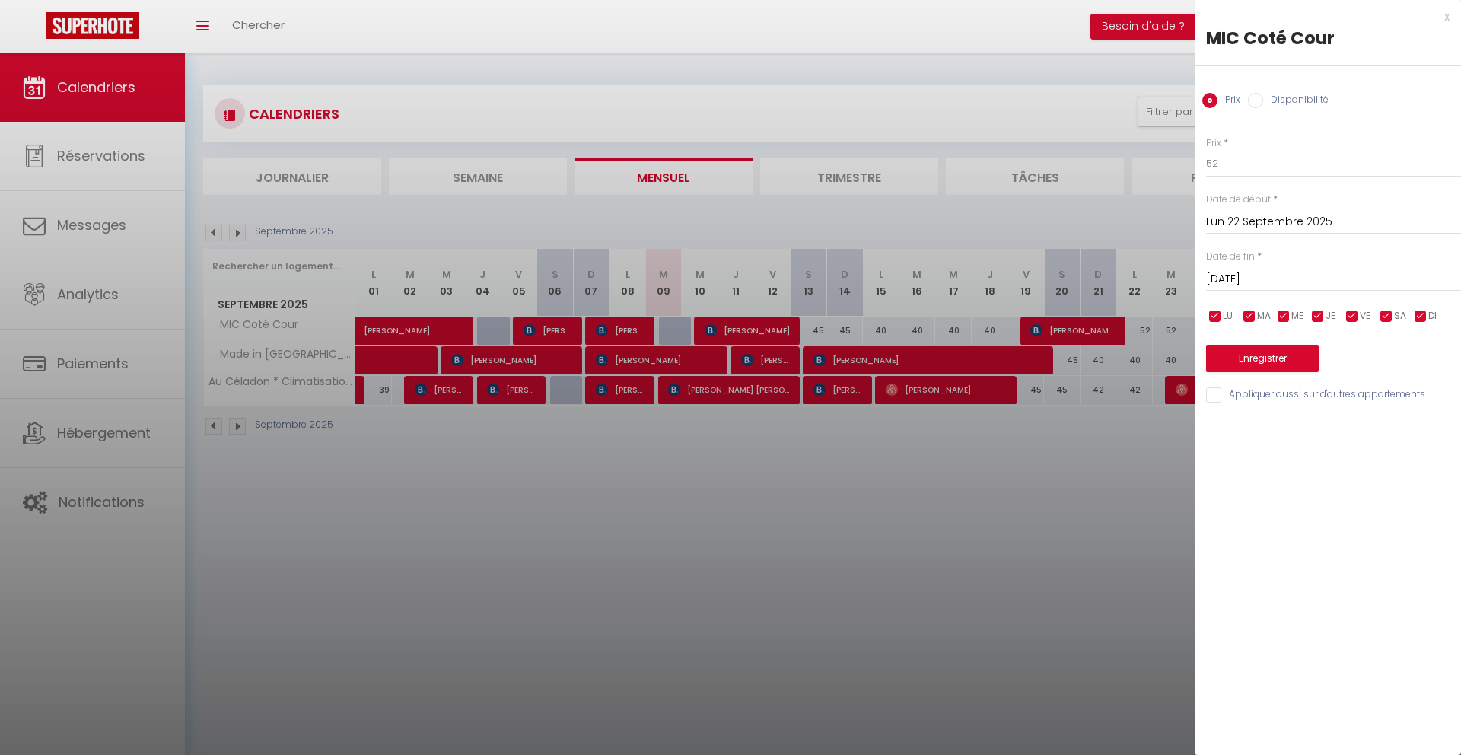
click at [1284, 280] on input "[DATE]" at bounding box center [1333, 279] width 255 height 20
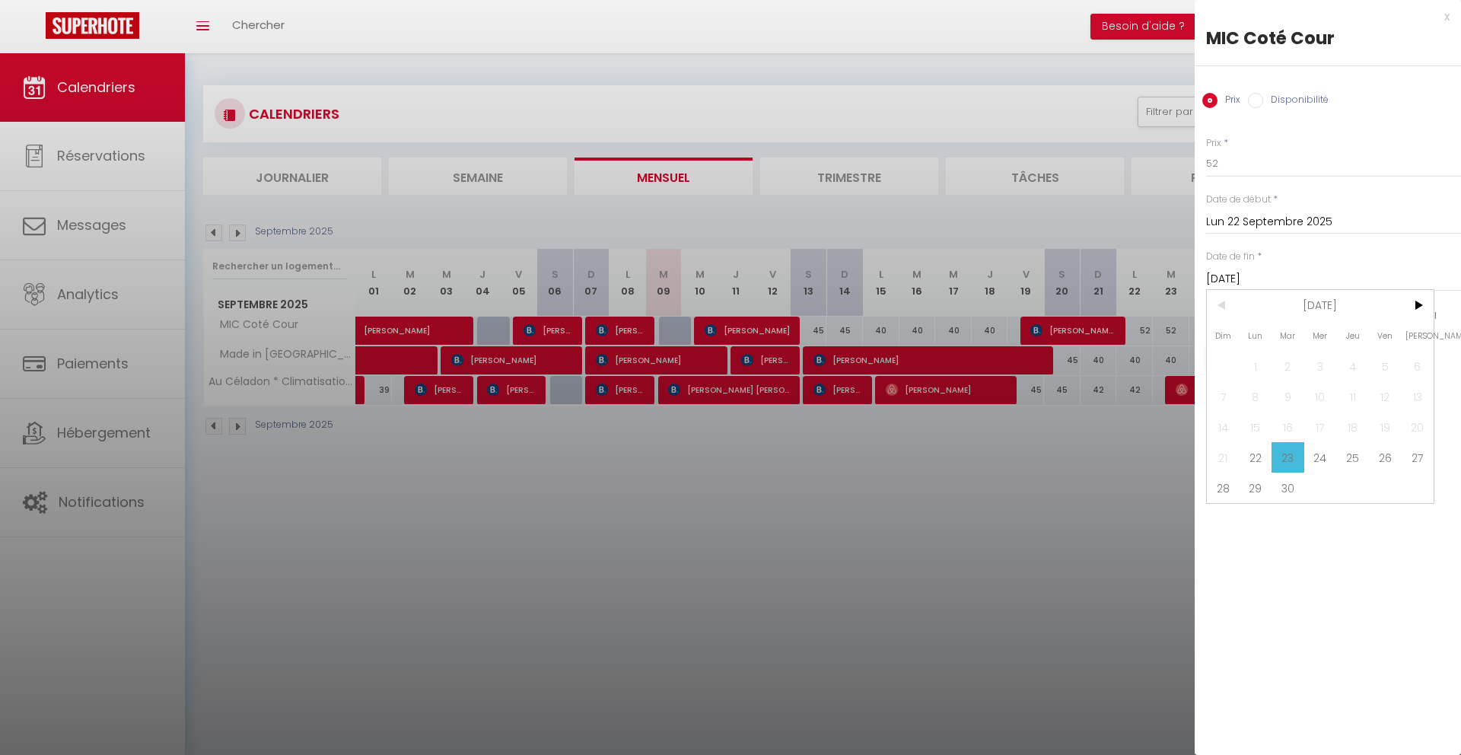
drag, startPoint x: 1384, startPoint y: 459, endPoint x: 1367, endPoint y: 447, distance: 21.8
click at [1385, 459] on span "26" at bounding box center [1384, 457] width 33 height 30
type input "Ven 26 Septembre 2025"
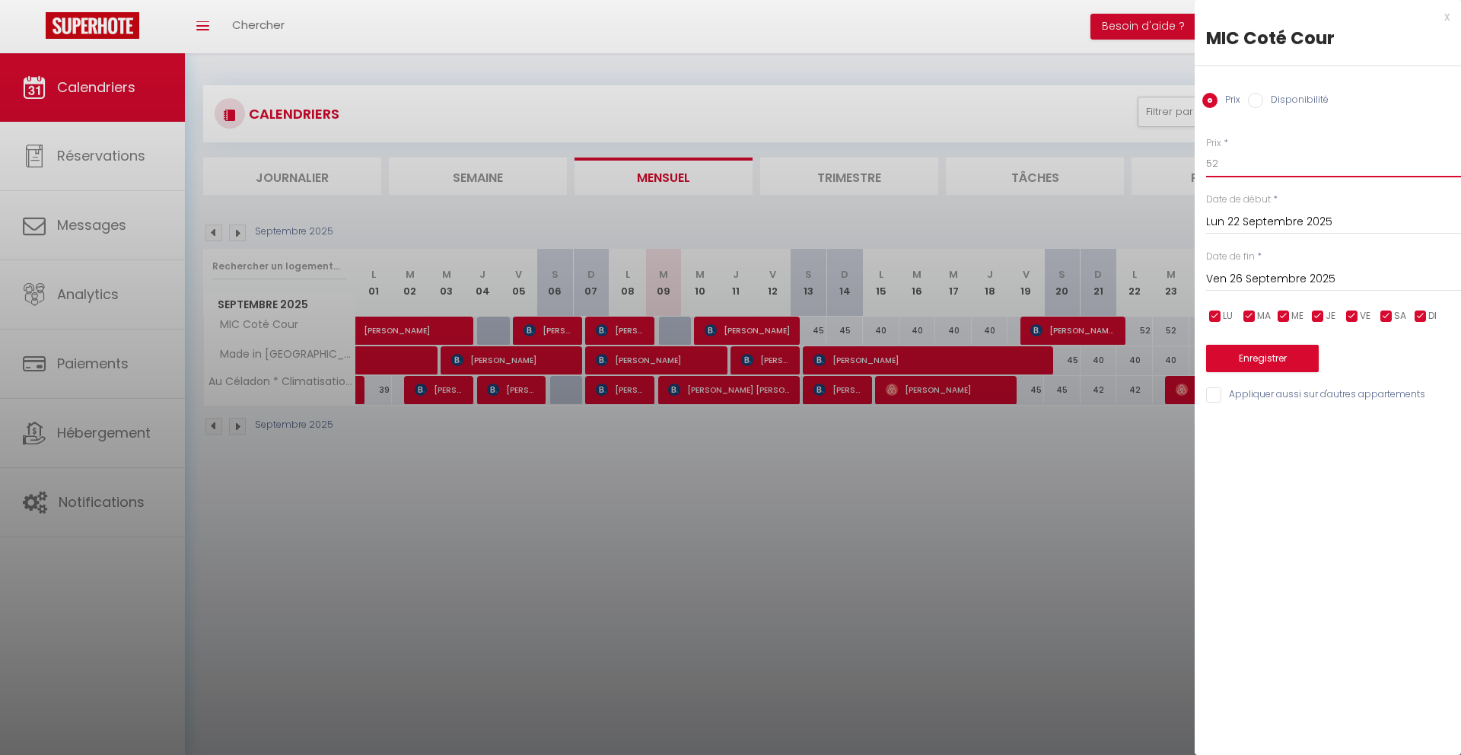
drag, startPoint x: 1221, startPoint y: 166, endPoint x: 1191, endPoint y: 166, distance: 29.7
click at [1191, 166] on body "🟢 Des questions ou besoin d'assistance pour la migration AirBnB? Connectez-vous…" at bounding box center [730, 429] width 1461 height 755
type input "48"
click at [1239, 356] on button "Enregistrer" at bounding box center [1262, 358] width 113 height 27
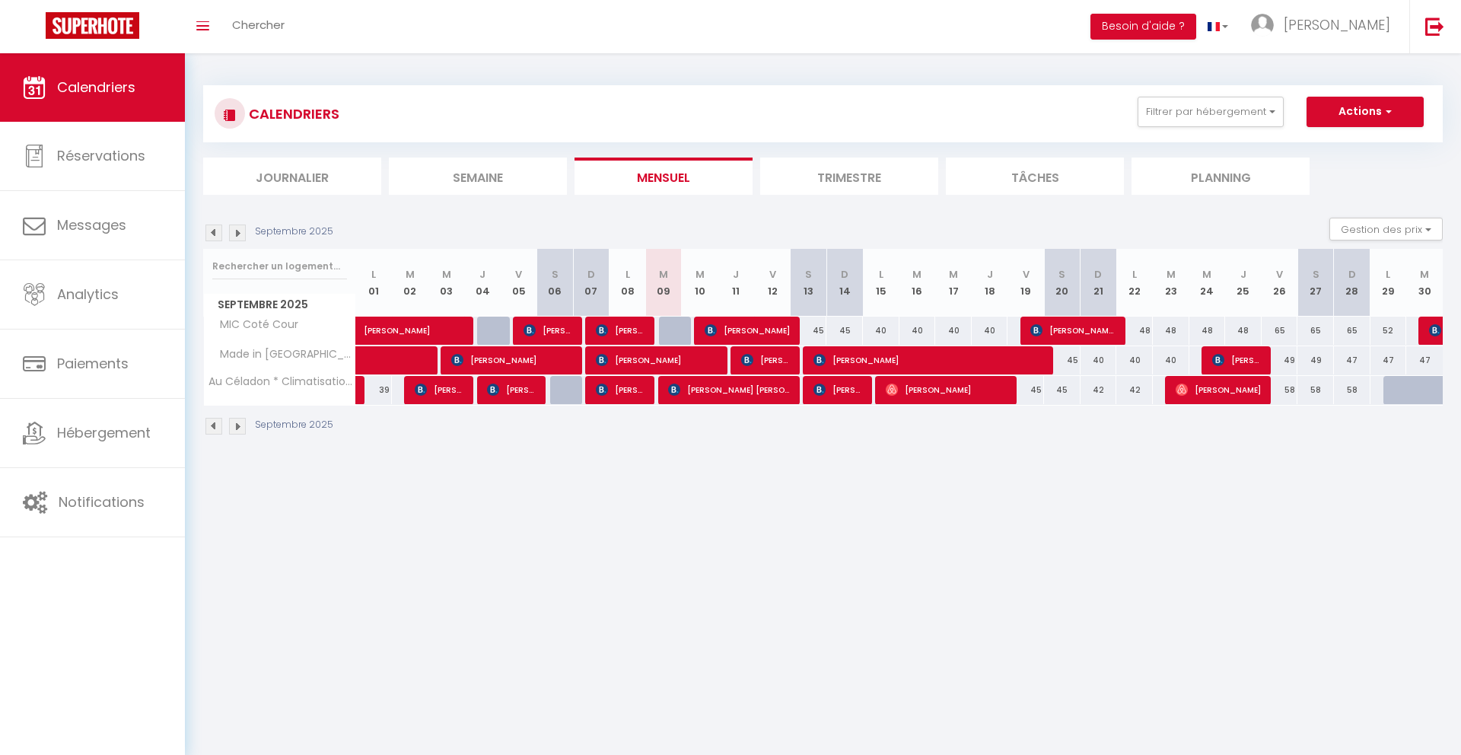
click at [1281, 332] on div "65" at bounding box center [1279, 330] width 37 height 28
type input "65"
type input "Ven 26 Septembre 2025"
type input "[DATE]"
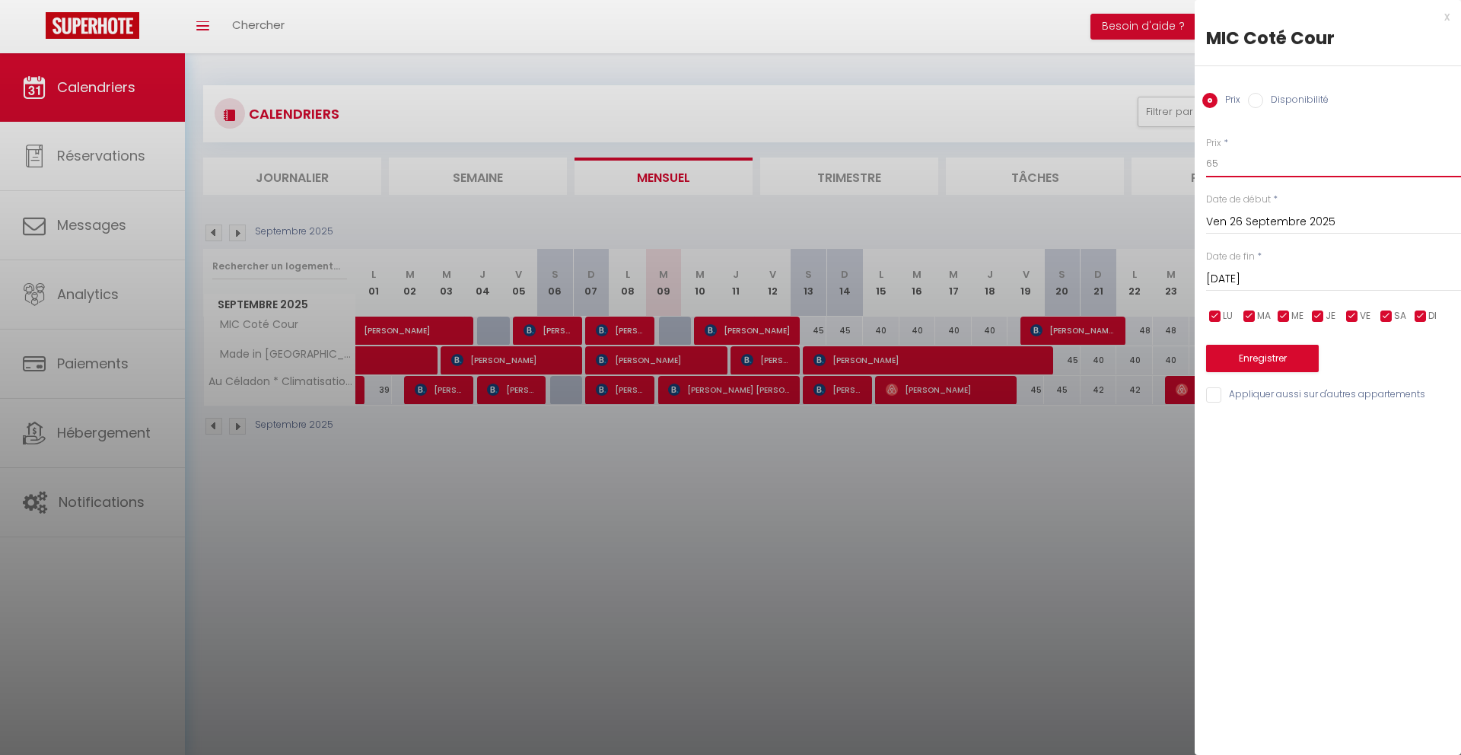
click at [1243, 167] on input "65" at bounding box center [1333, 163] width 255 height 27
type input "6"
type input "55"
click at [1270, 276] on input "[DATE]" at bounding box center [1333, 279] width 255 height 20
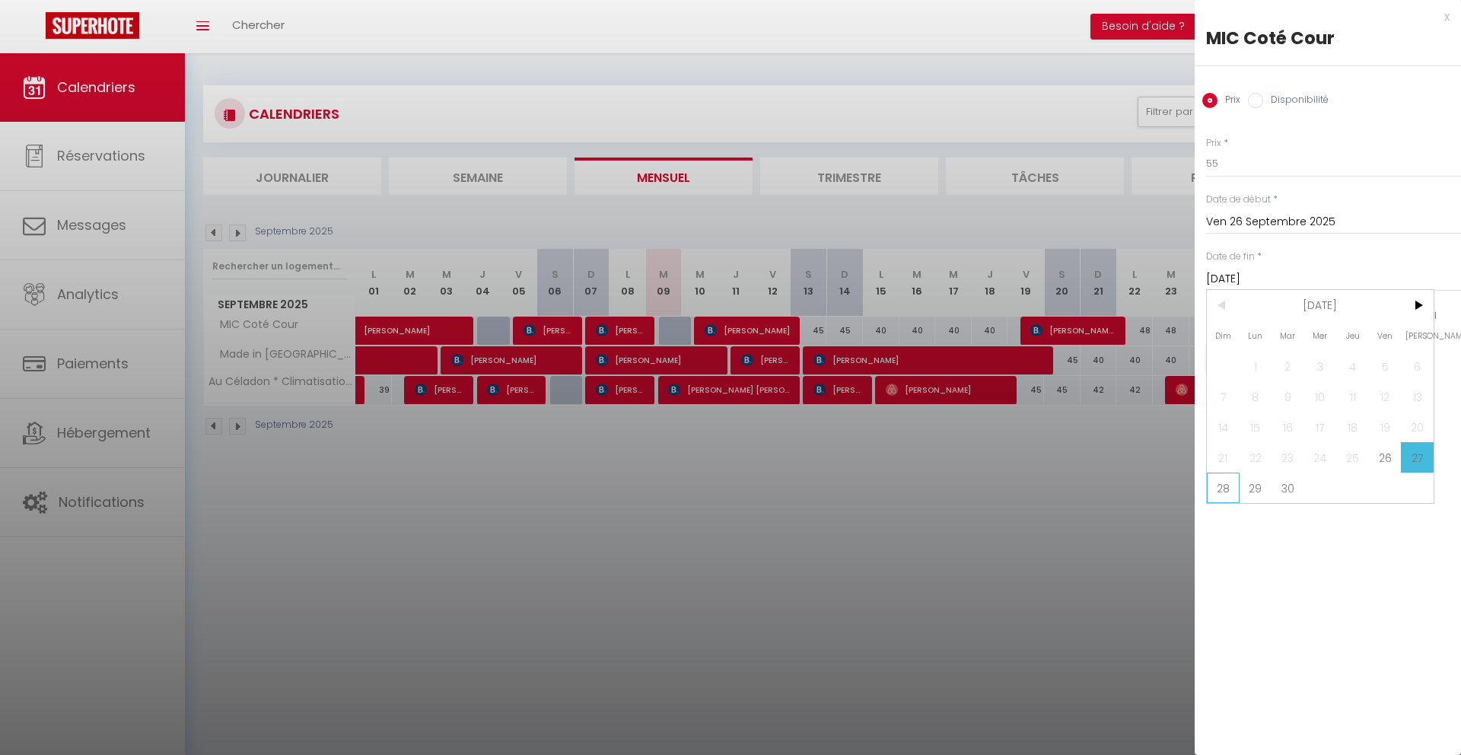
click at [1226, 494] on span "28" at bounding box center [1222, 487] width 33 height 30
type input "Dim 28 Septembre 2025"
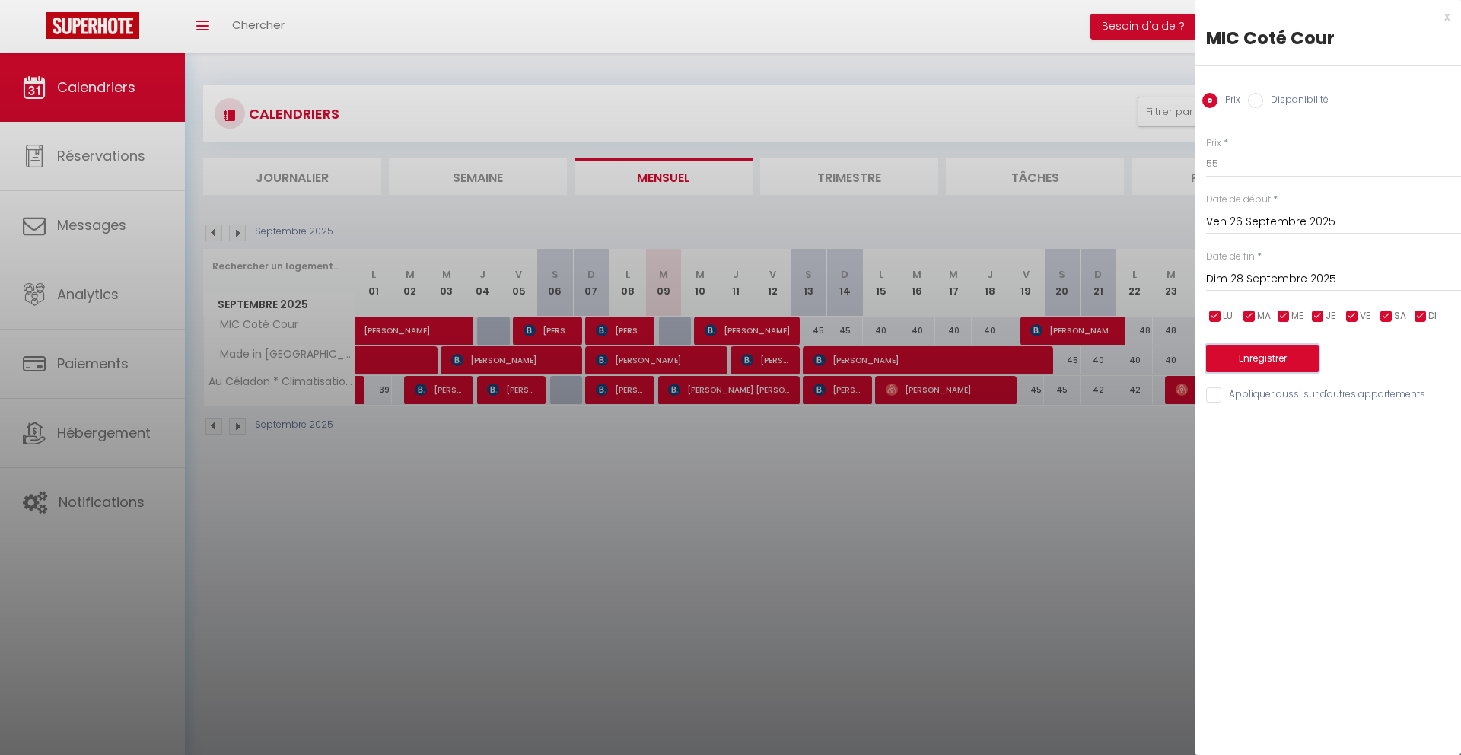
click at [1244, 360] on button "Enregistrer" at bounding box center [1262, 358] width 113 height 27
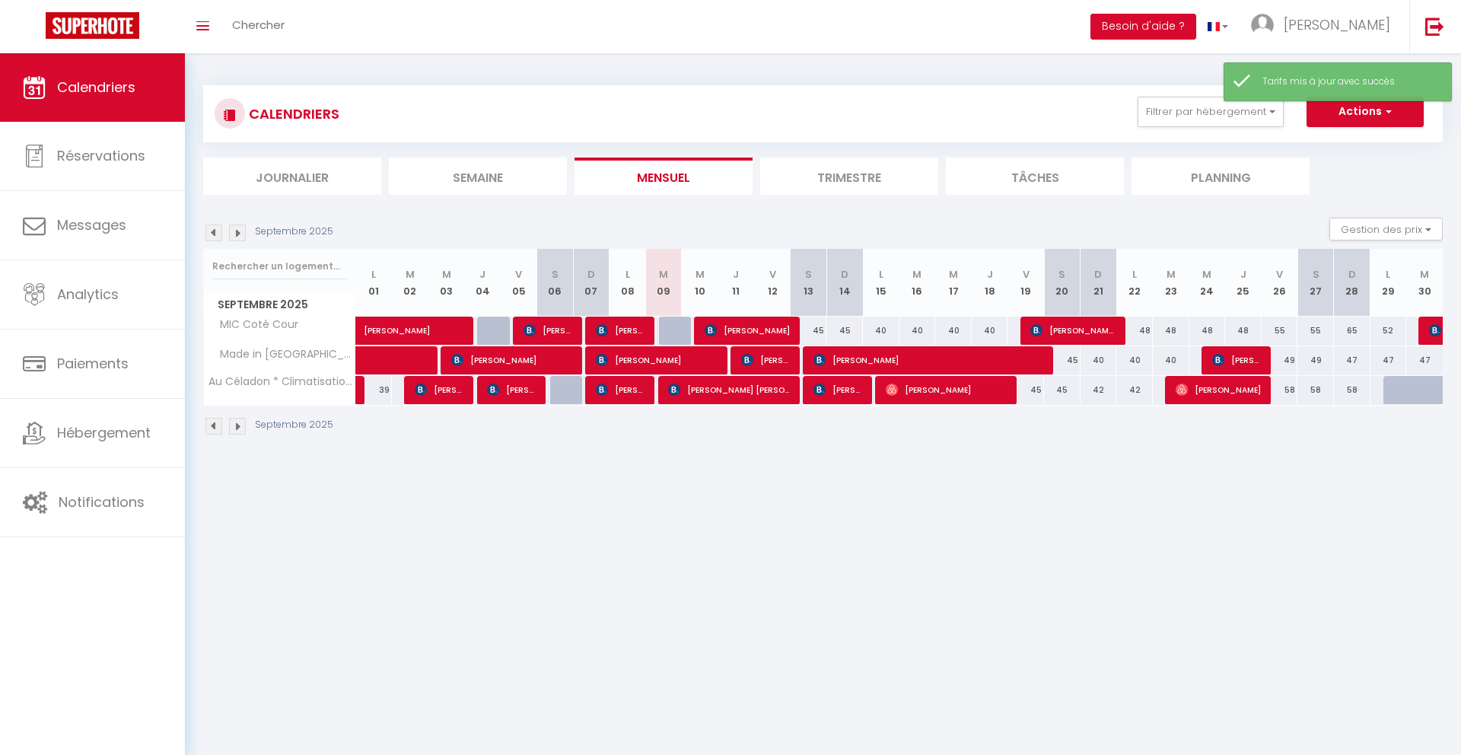
click at [1362, 335] on div "65" at bounding box center [1351, 330] width 37 height 28
type input "65"
type input "Dim 28 Septembre 2025"
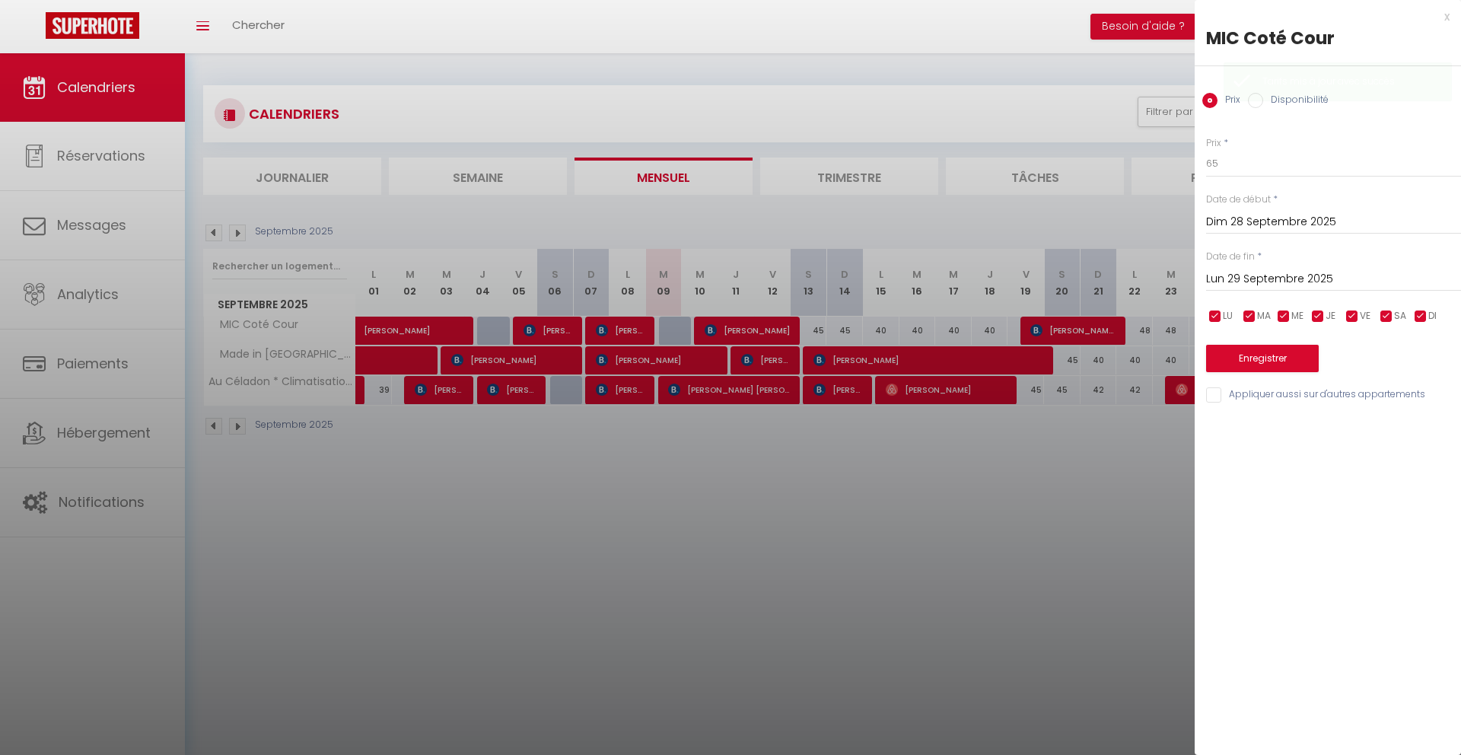
click at [1333, 276] on input "Lun 29 Septembre 2025" at bounding box center [1333, 279] width 255 height 20
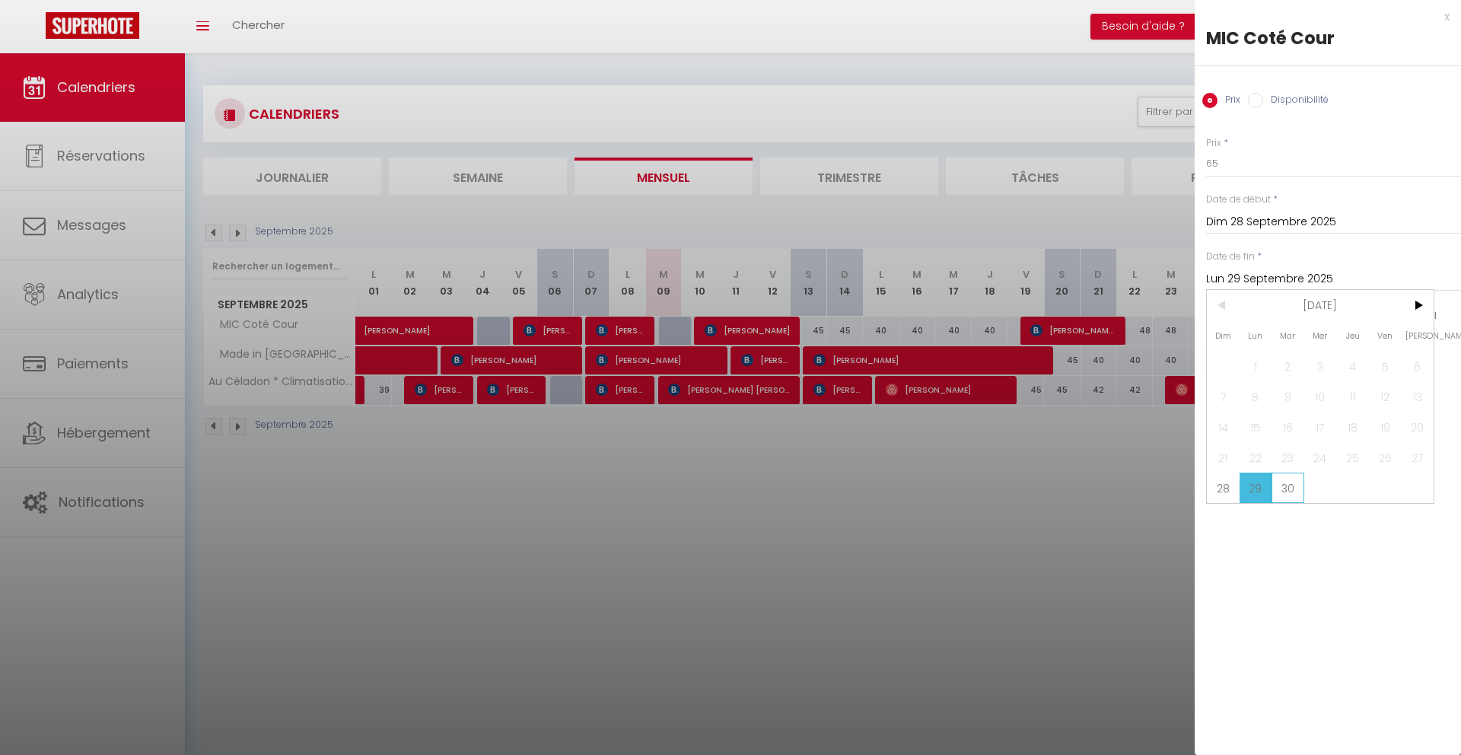
drag, startPoint x: 1289, startPoint y: 485, endPoint x: 1291, endPoint y: 460, distance: 25.1
click at [1289, 485] on span "30" at bounding box center [1287, 487] width 33 height 30
type input "[DATE]"
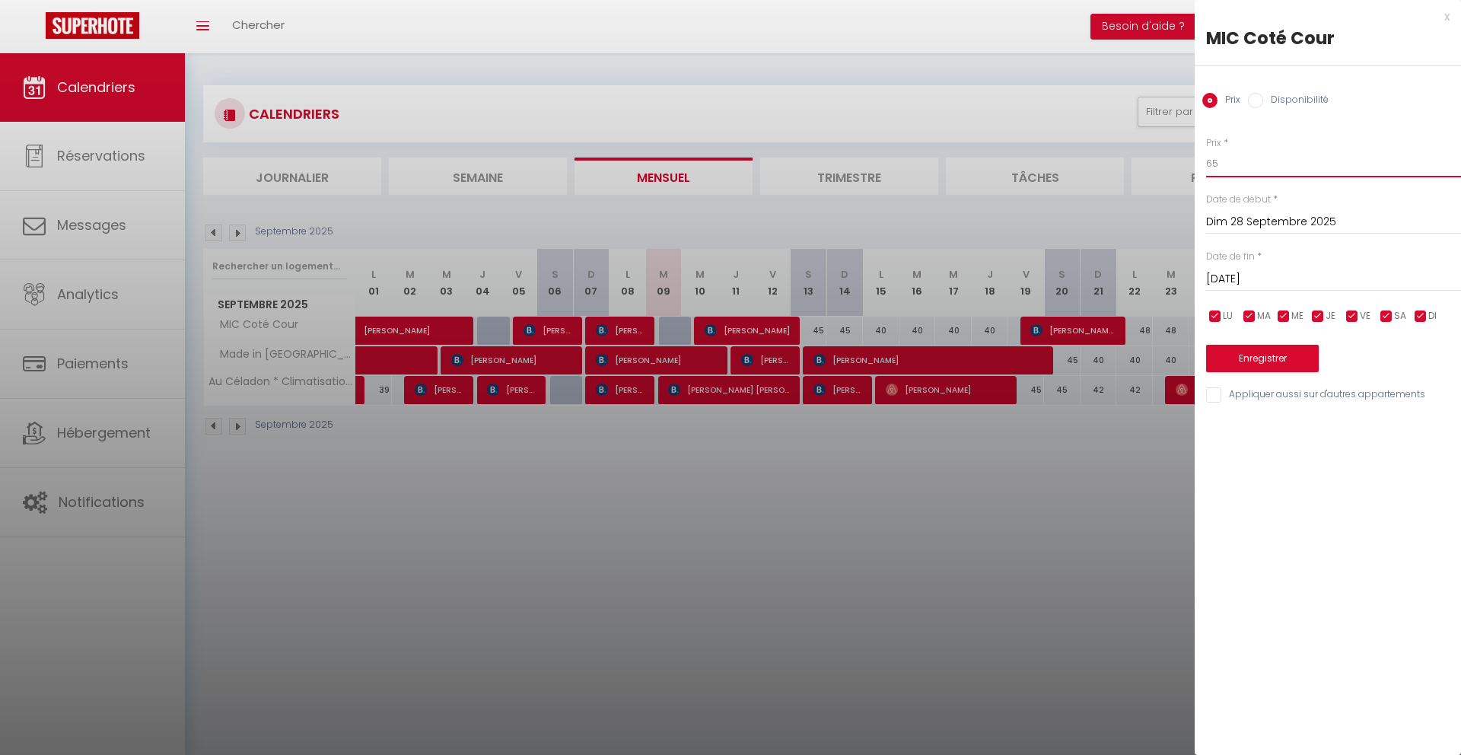
drag, startPoint x: 1247, startPoint y: 166, endPoint x: 1192, endPoint y: 166, distance: 54.8
click at [1192, 166] on body "🟢 Des questions ou besoin d'assistance pour la migration AirBnB? Connectez-vous…" at bounding box center [730, 429] width 1461 height 755
type input "48"
click at [1281, 364] on button "Enregistrer" at bounding box center [1262, 358] width 113 height 27
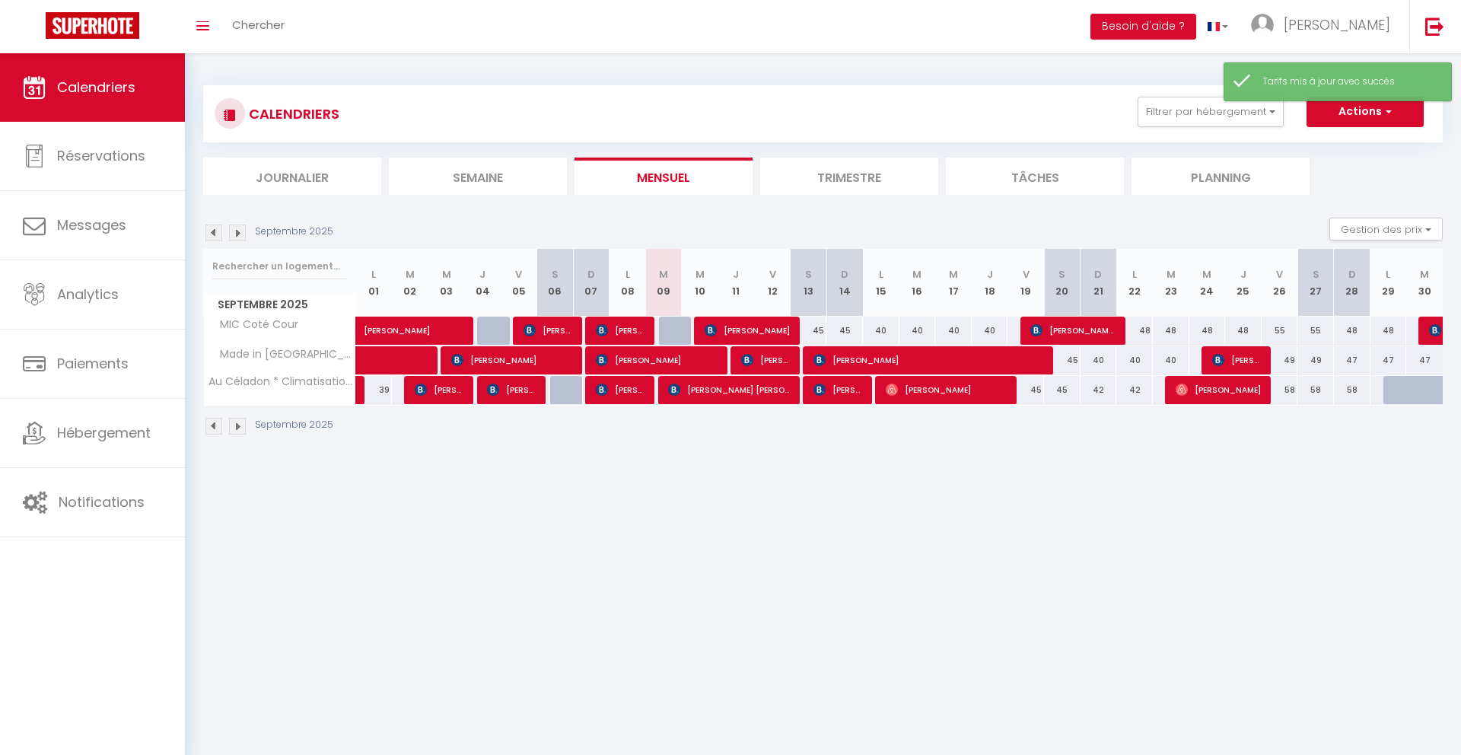
click at [990, 580] on body "🟢 Des questions ou besoin d'assistance pour la migration AirBnB? Connectez-vous…" at bounding box center [730, 429] width 1461 height 755
